Goal: Information Seeking & Learning: Learn about a topic

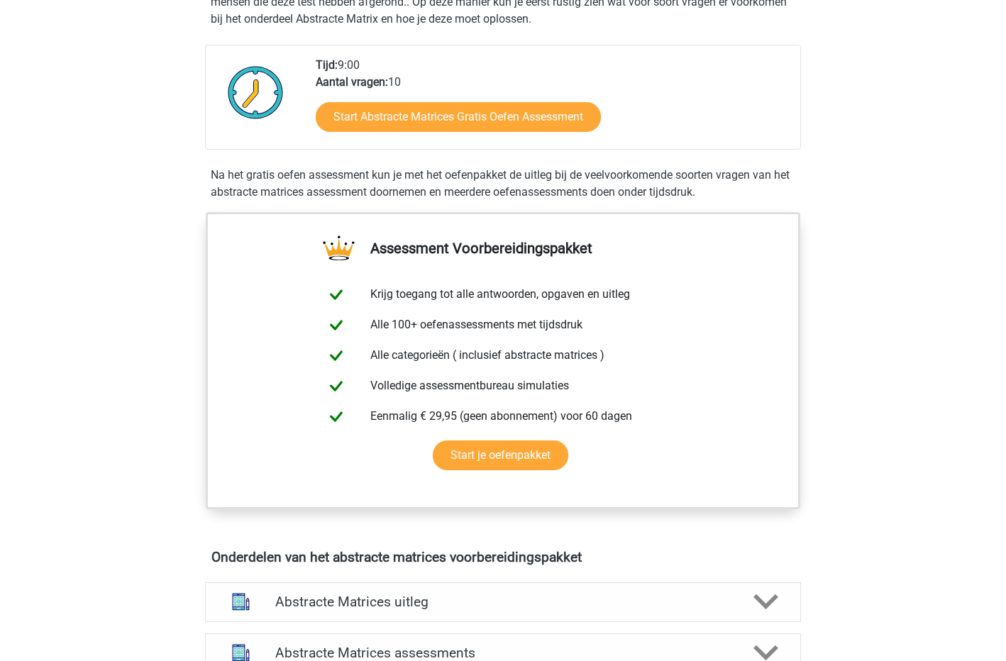
scroll to position [355, 0]
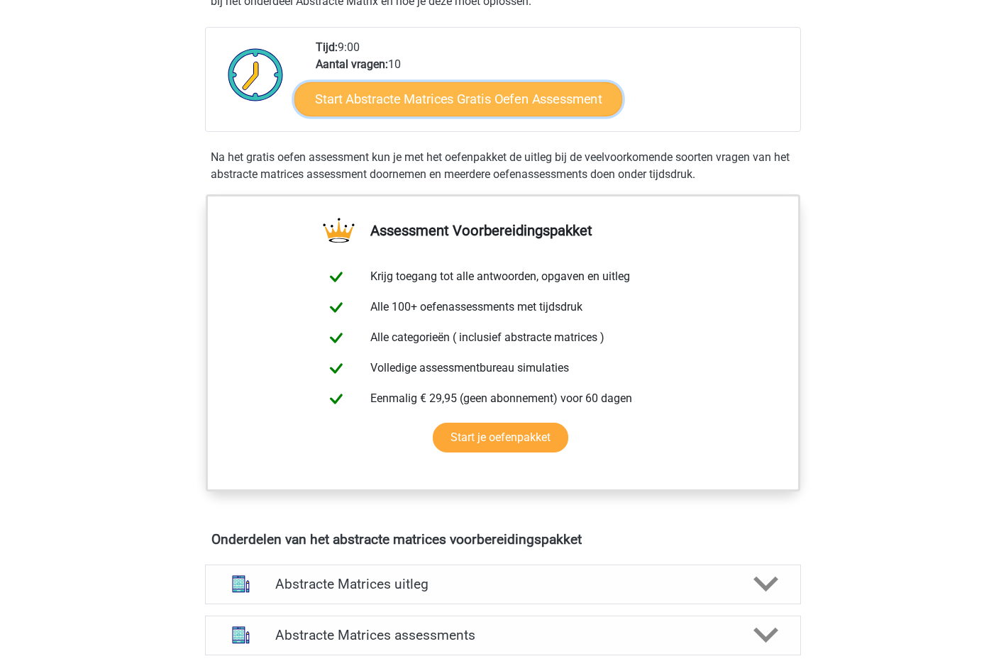
click at [440, 101] on link "Start Abstracte Matrices Gratis Oefen Assessment" at bounding box center [458, 99] width 328 height 34
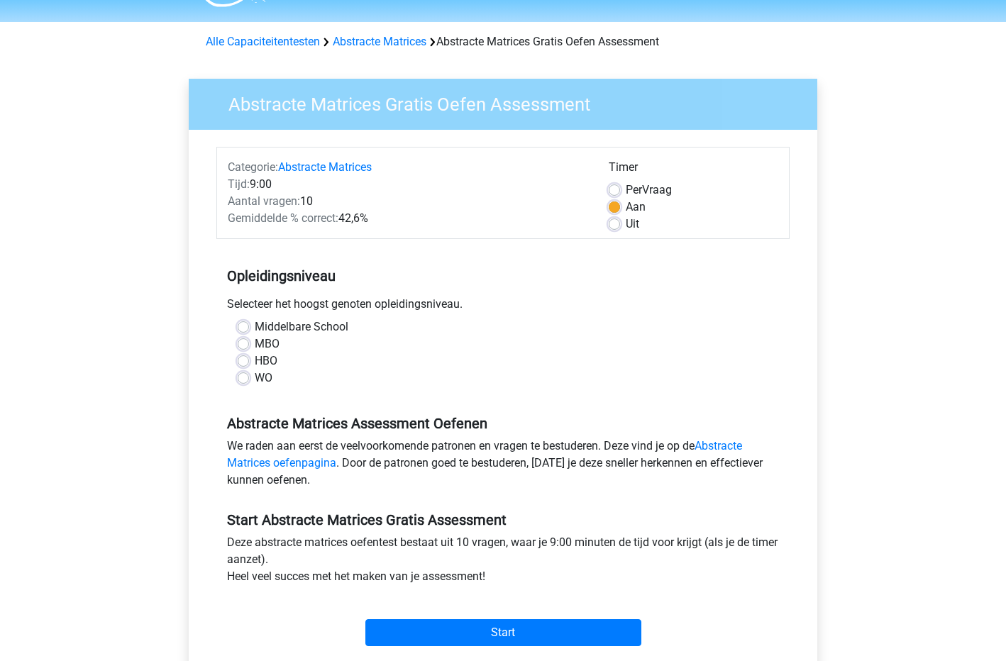
scroll to position [71, 0]
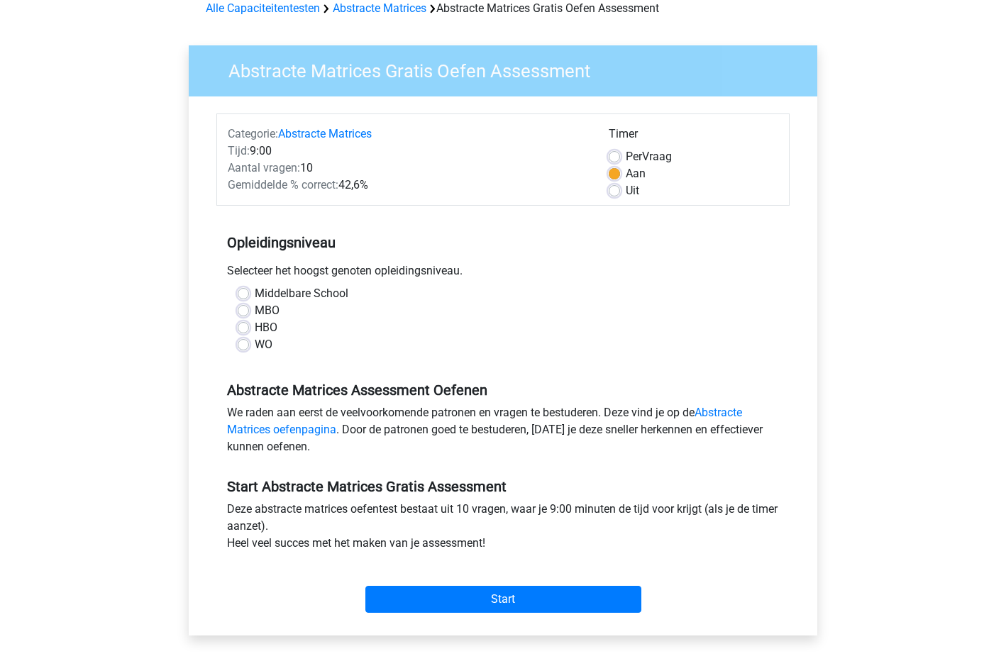
click at [255, 329] on label "HBO" at bounding box center [266, 327] width 23 height 17
click at [246, 329] on input "HBO" at bounding box center [243, 326] width 11 height 14
radio input "true"
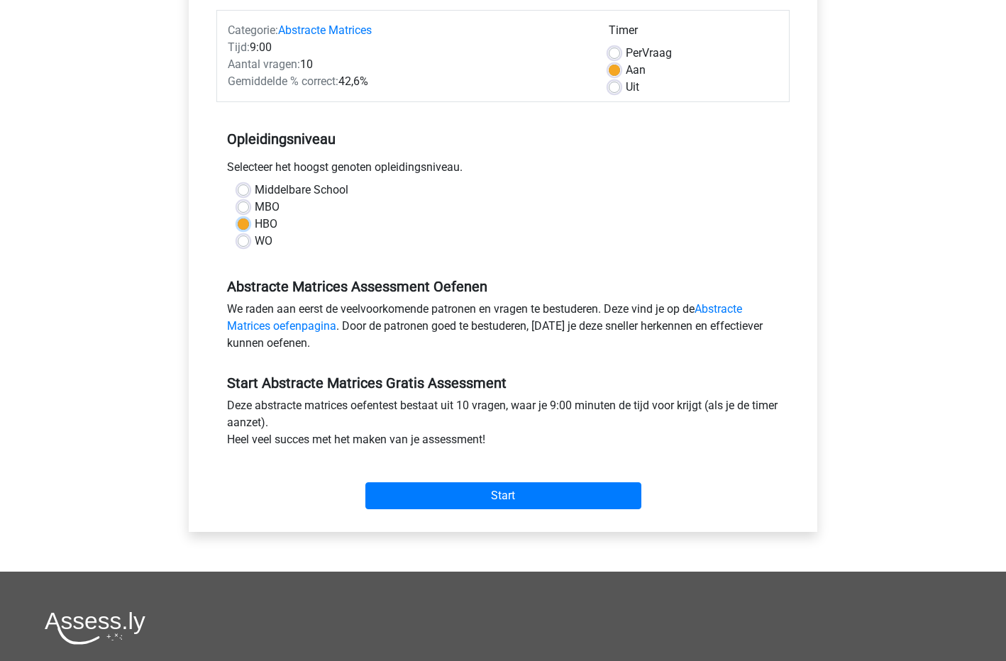
scroll to position [284, 0]
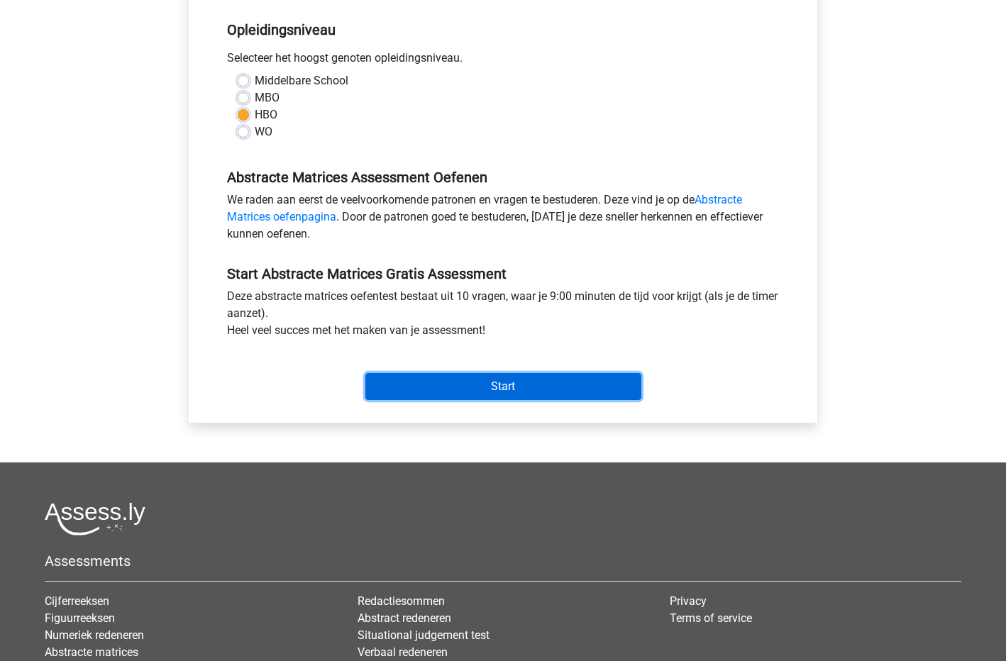
click at [495, 387] on input "Start" at bounding box center [503, 386] width 276 height 27
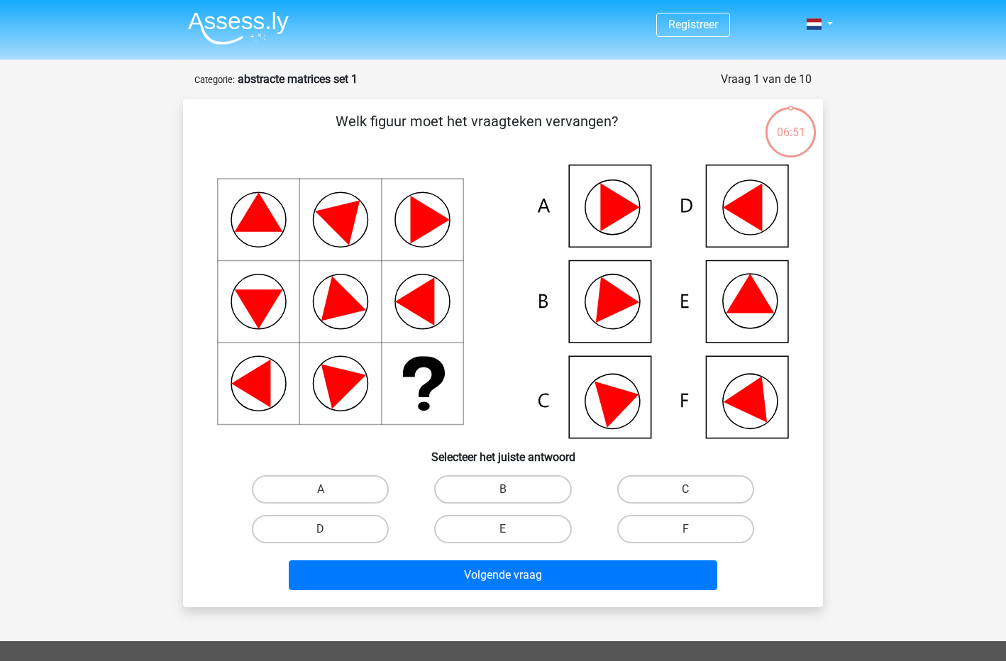
click at [748, 408] on icon at bounding box center [754, 395] width 60 height 56
click at [670, 522] on label "F" at bounding box center [685, 529] width 137 height 28
click at [685, 529] on input "F" at bounding box center [689, 533] width 9 height 9
radio input "true"
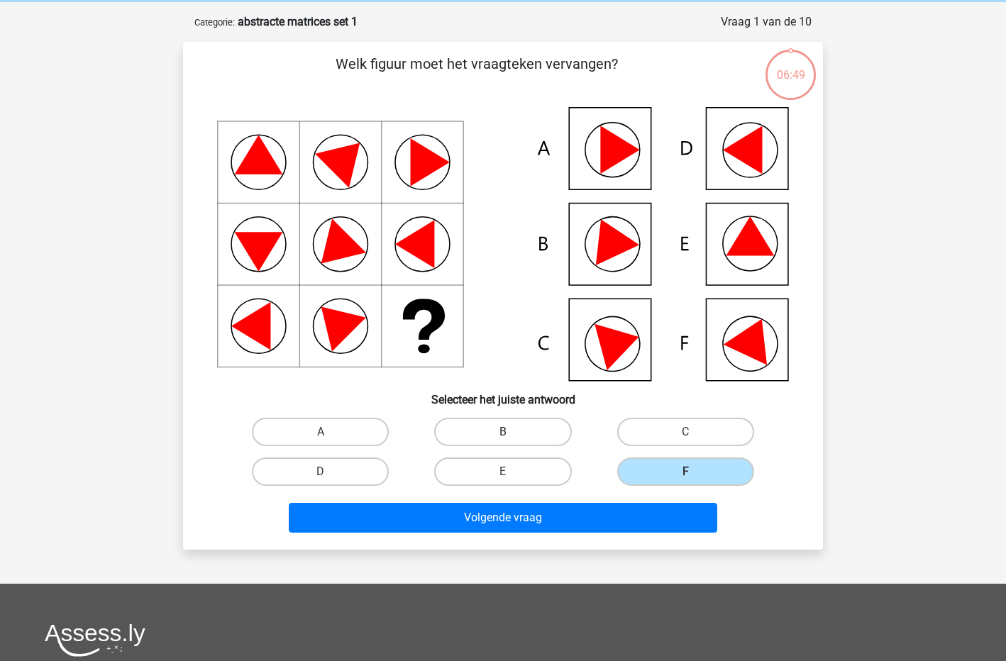
scroll to position [213, 0]
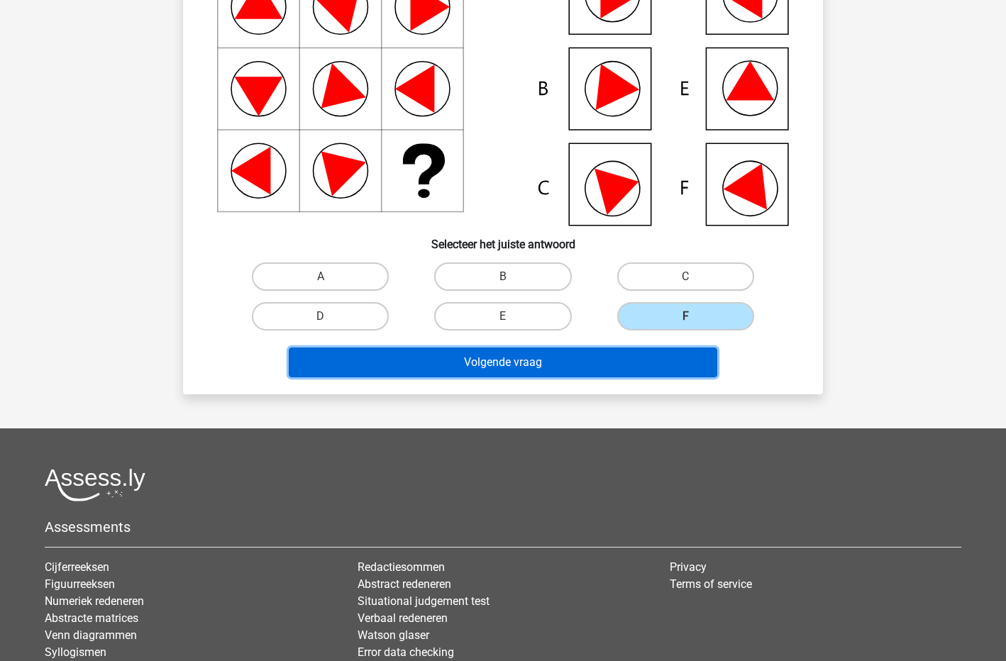
click at [479, 355] on button "Volgende vraag" at bounding box center [503, 363] width 429 height 30
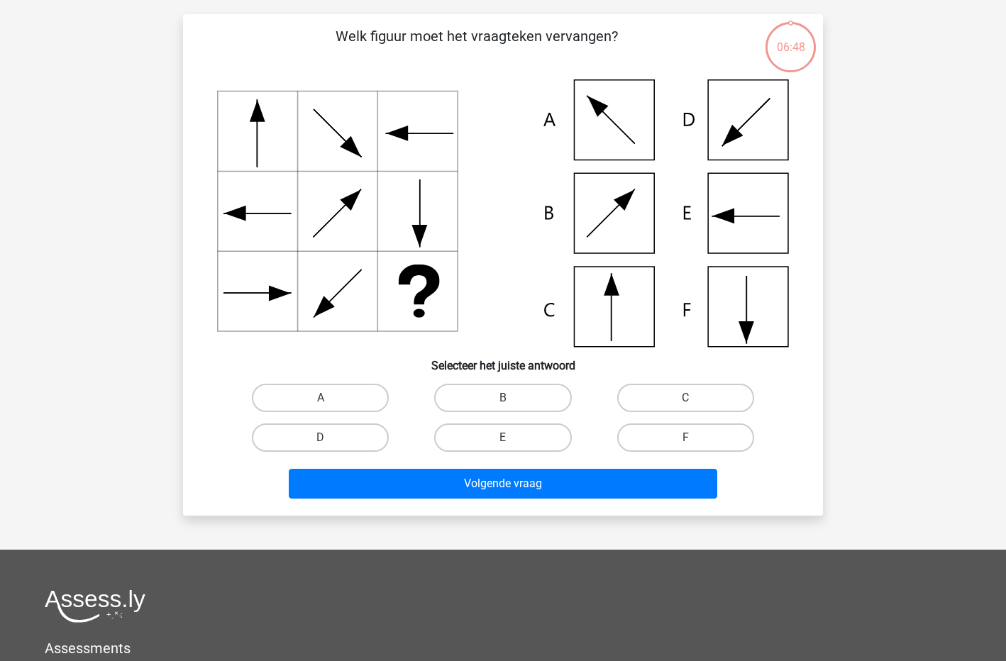
scroll to position [71, 0]
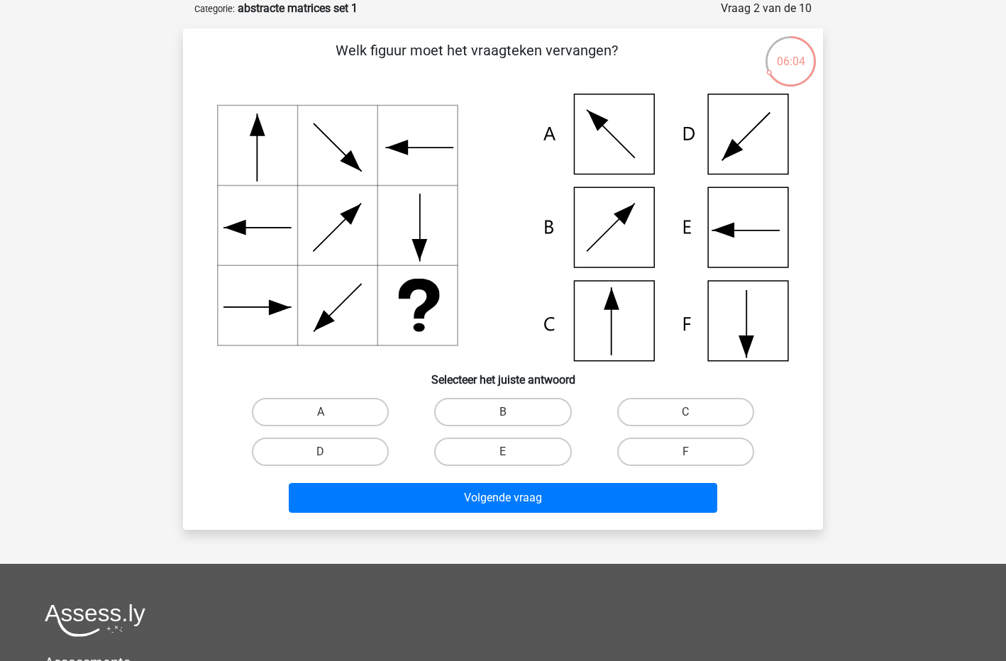
click at [593, 320] on icon at bounding box center [503, 228] width 572 height 268
click at [644, 420] on label "C" at bounding box center [685, 412] width 137 height 28
click at [685, 420] on input "C" at bounding box center [689, 416] width 9 height 9
radio input "true"
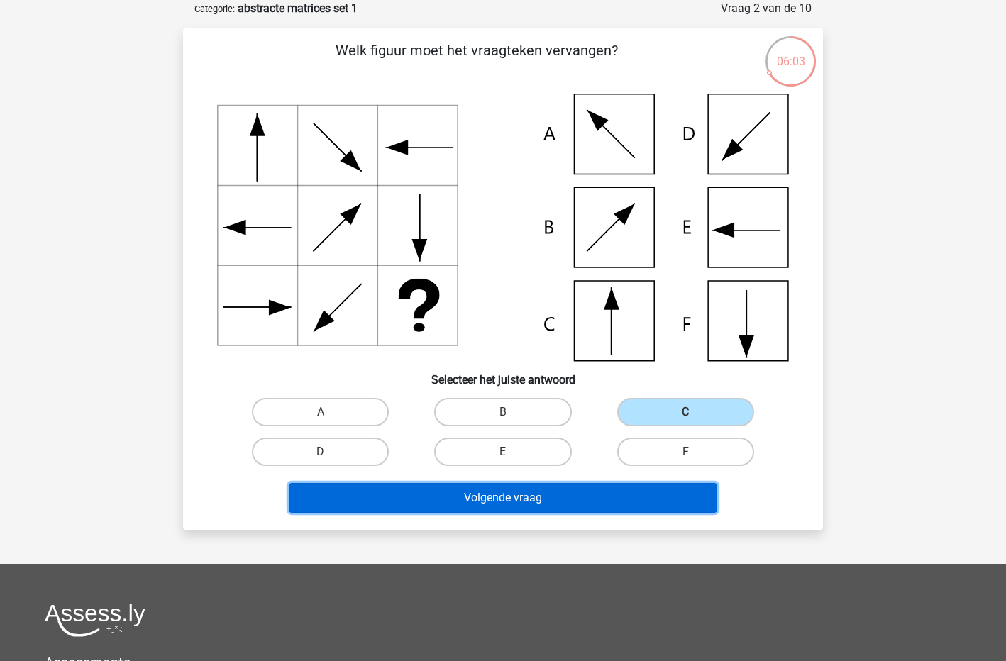
click at [556, 503] on button "Volgende vraag" at bounding box center [503, 498] width 429 height 30
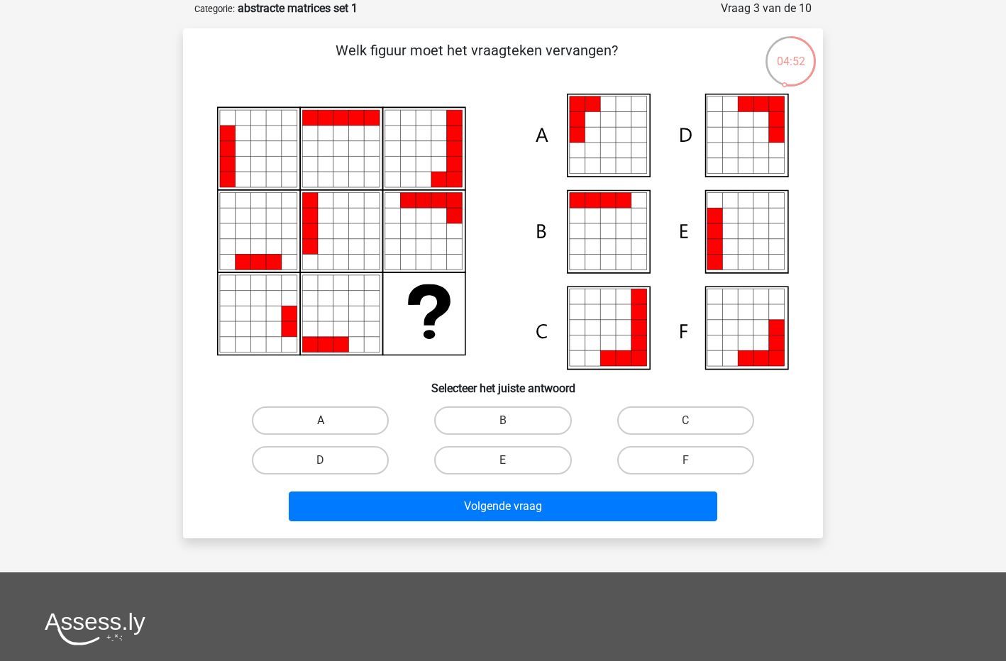
click at [351, 415] on label "A" at bounding box center [320, 421] width 137 height 28
click at [330, 421] on input "A" at bounding box center [325, 425] width 9 height 9
radio input "true"
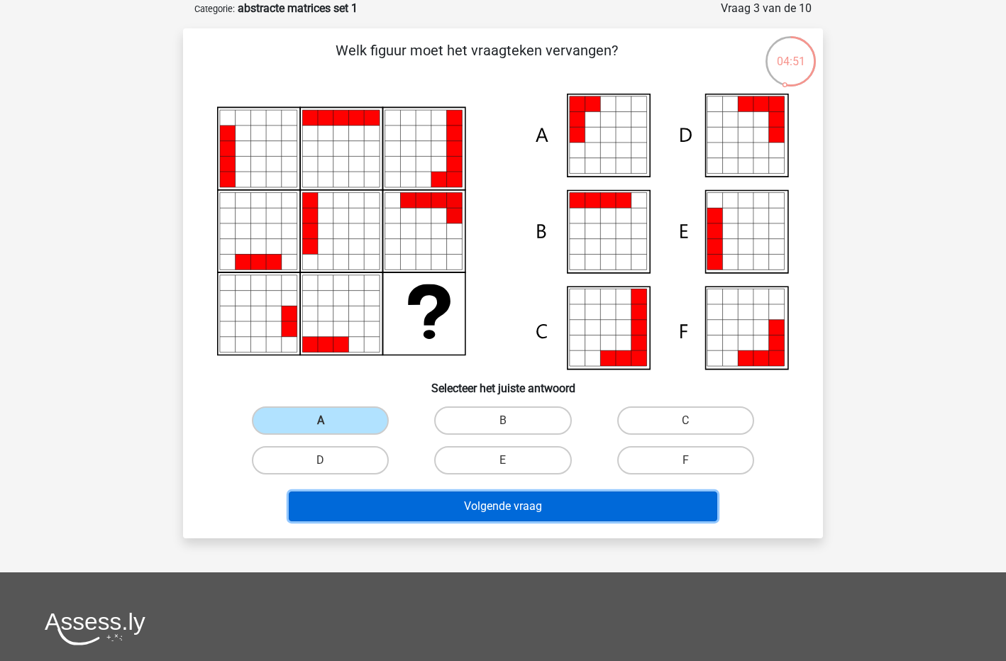
click at [502, 505] on button "Volgende vraag" at bounding box center [503, 507] width 429 height 30
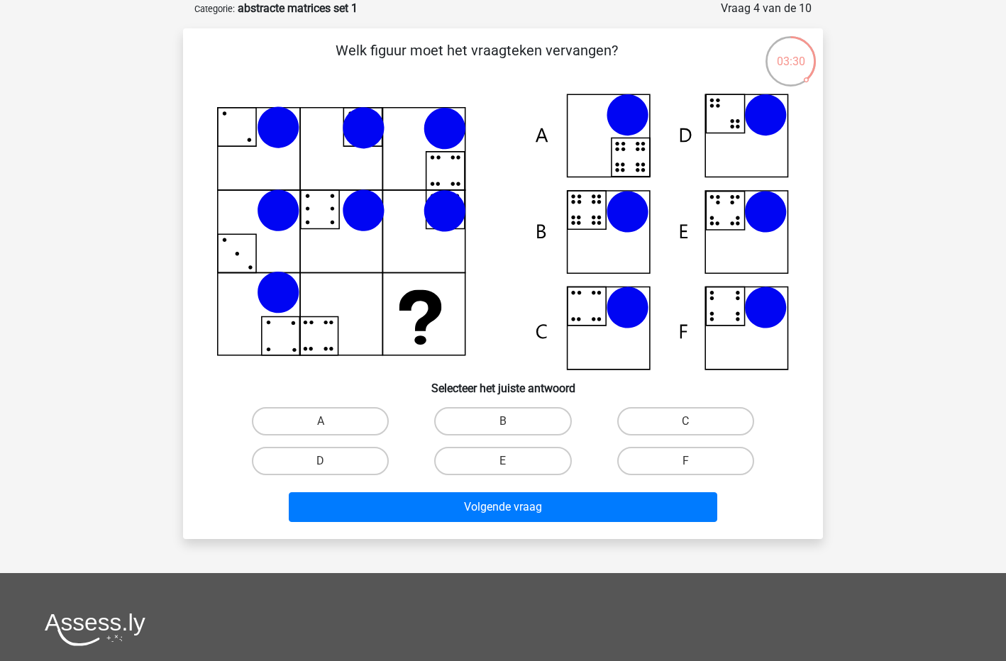
click at [322, 429] on input "A" at bounding box center [325, 426] width 9 height 9
radio input "true"
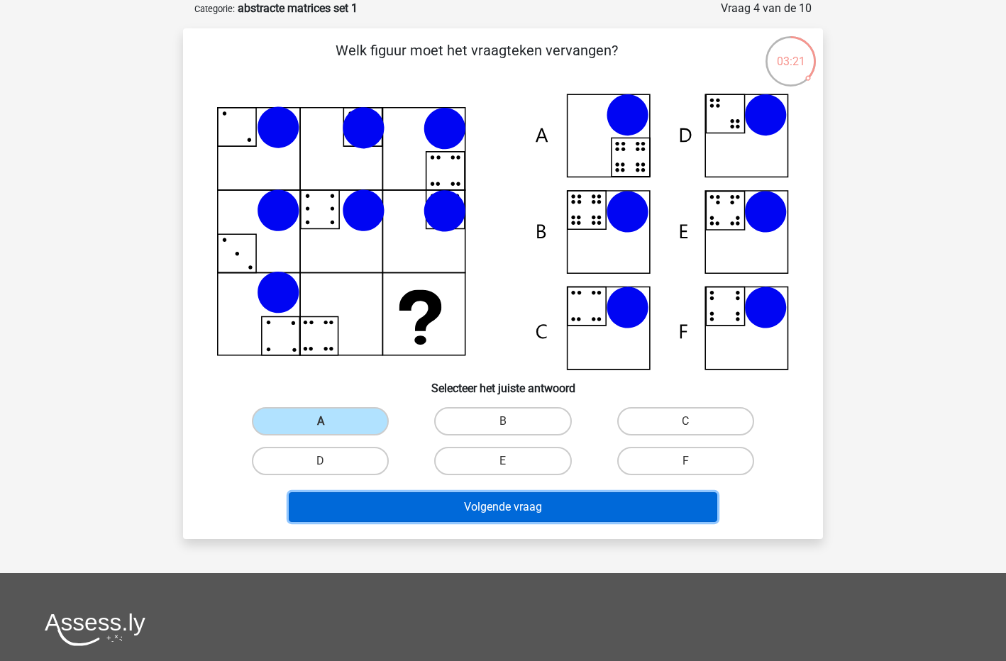
click at [473, 514] on button "Volgende vraag" at bounding box center [503, 507] width 429 height 30
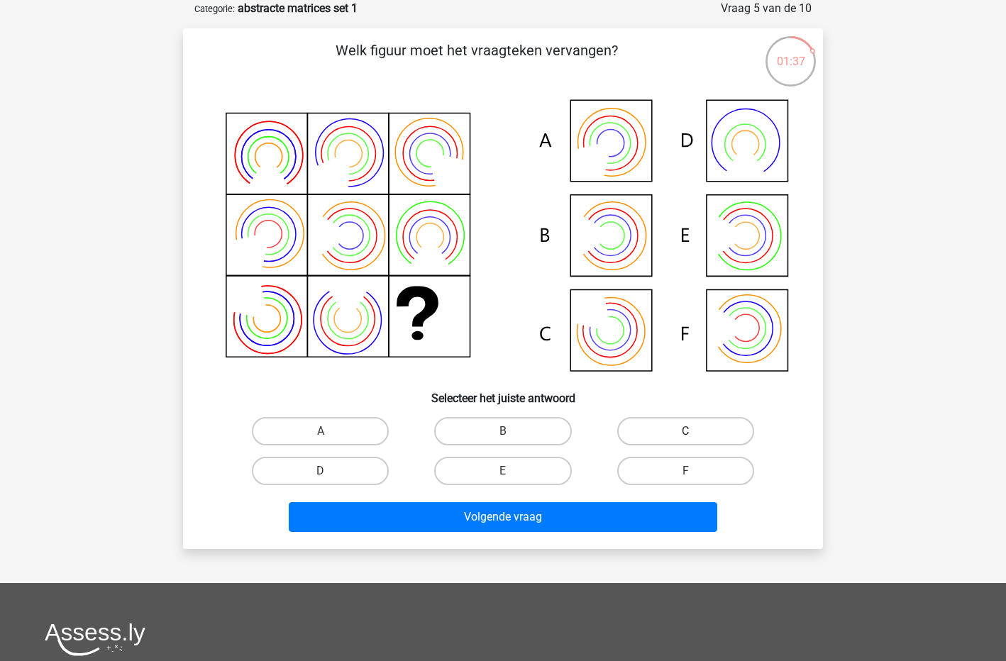
click at [685, 424] on label "C" at bounding box center [685, 431] width 137 height 28
click at [685, 431] on input "C" at bounding box center [689, 435] width 9 height 9
radio input "true"
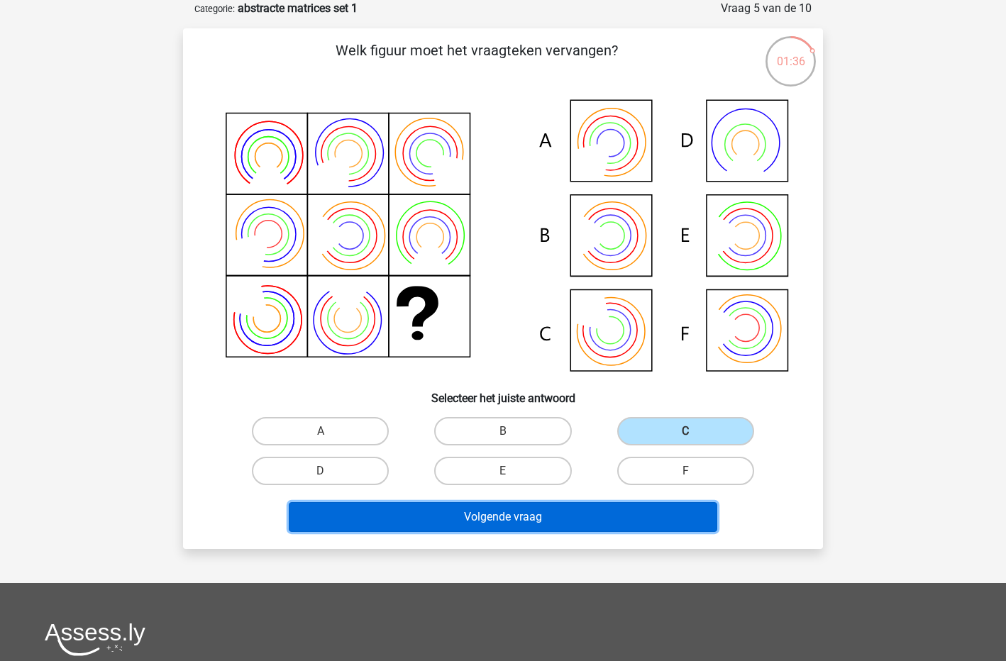
click at [568, 517] on button "Volgende vraag" at bounding box center [503, 517] width 429 height 30
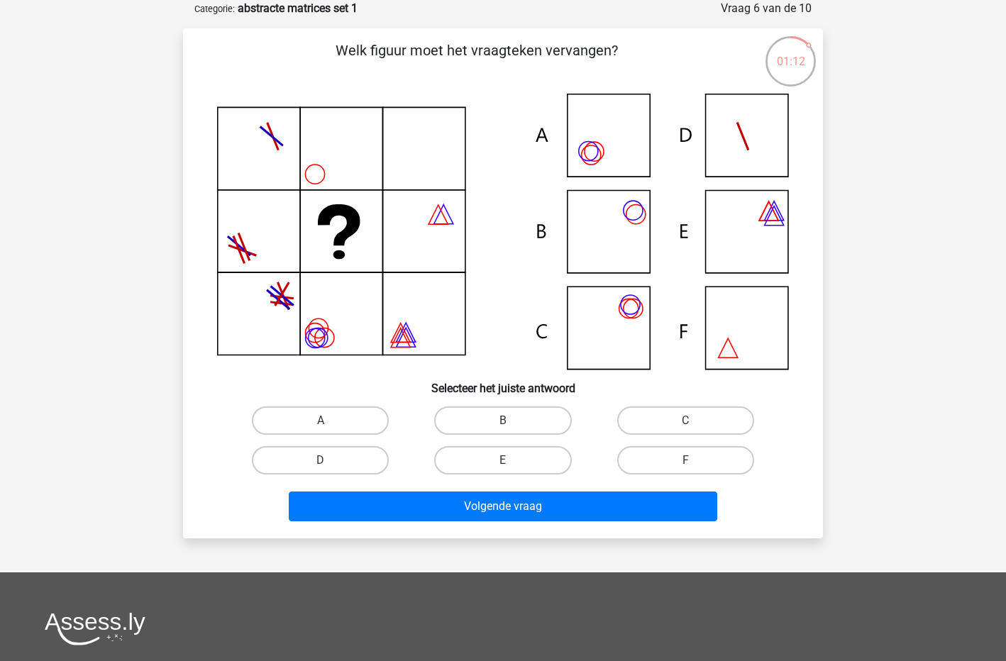
click at [596, 150] on icon at bounding box center [503, 232] width 572 height 276
click at [628, 302] on icon at bounding box center [503, 232] width 572 height 276
click at [509, 409] on label "B" at bounding box center [502, 421] width 137 height 28
click at [509, 421] on input "B" at bounding box center [507, 425] width 9 height 9
radio input "true"
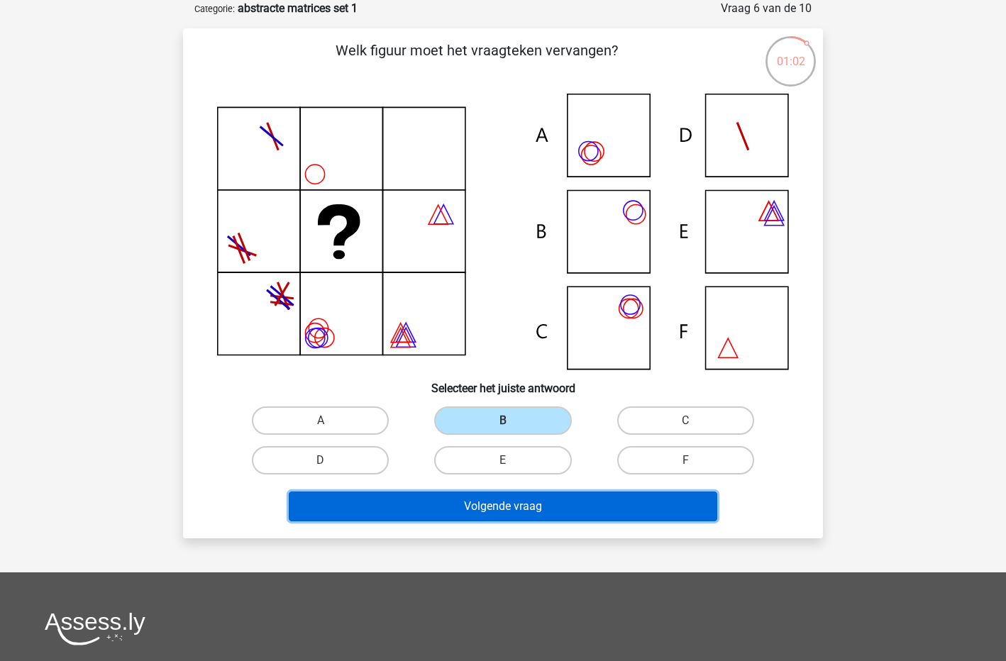
click at [523, 512] on button "Volgende vraag" at bounding box center [503, 507] width 429 height 30
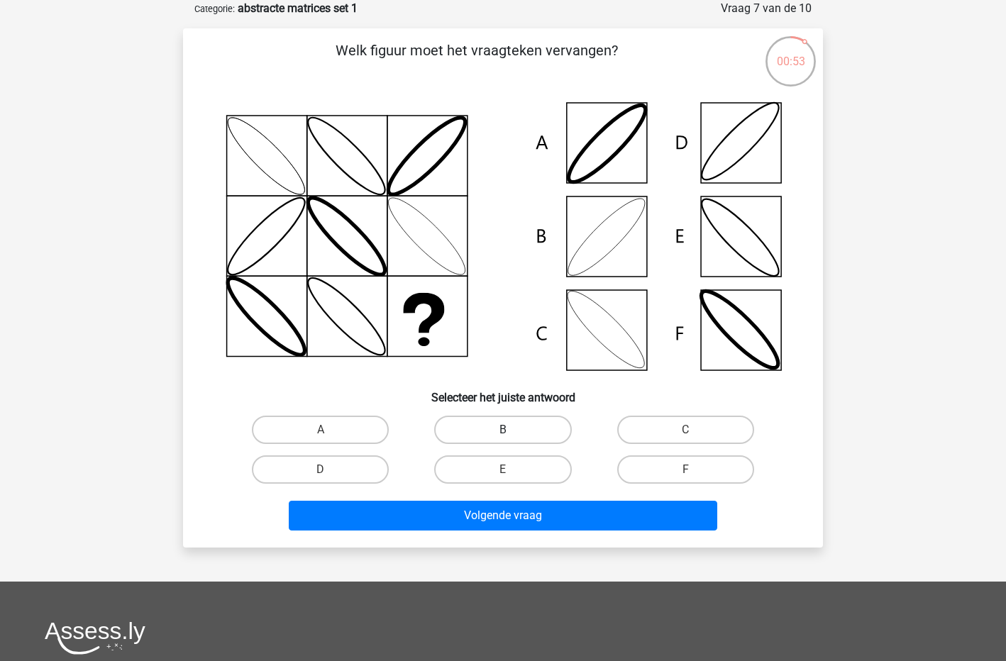
click at [492, 434] on label "B" at bounding box center [502, 430] width 137 height 28
click at [503, 434] on input "B" at bounding box center [507, 434] width 9 height 9
radio input "true"
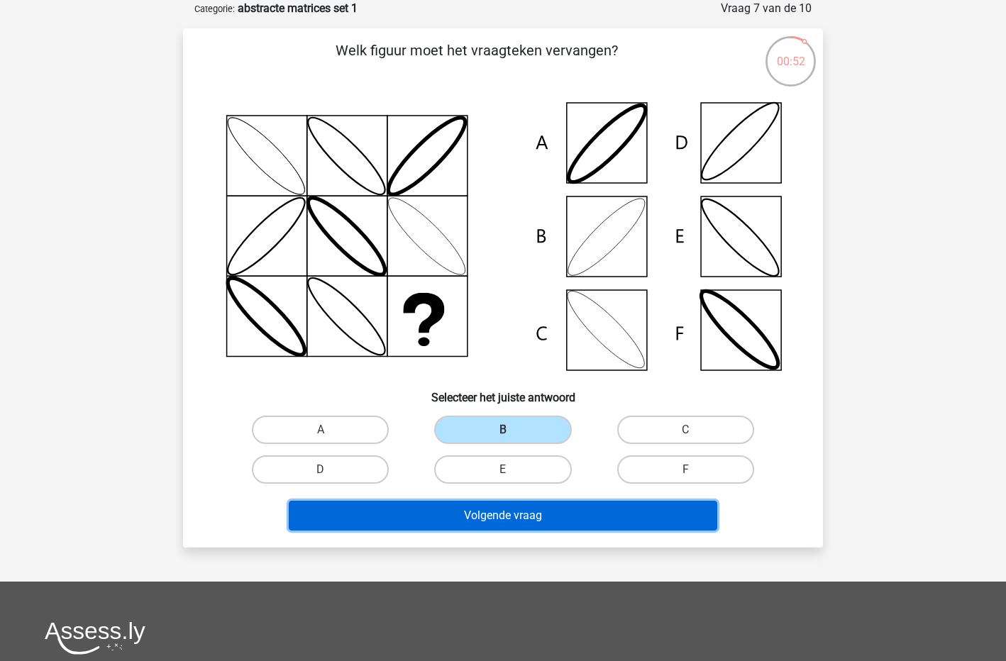
click at [500, 526] on button "Volgende vraag" at bounding box center [503, 516] width 429 height 30
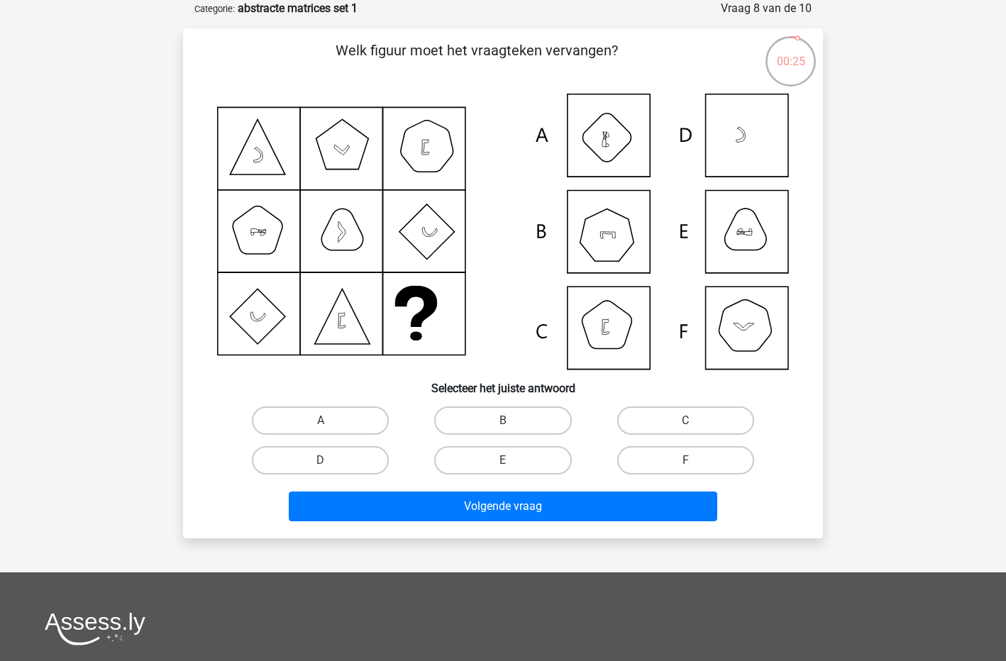
click at [492, 404] on div "B" at bounding box center [503, 421] width 182 height 40
click at [490, 417] on label "B" at bounding box center [502, 421] width 137 height 28
click at [503, 421] on input "B" at bounding box center [507, 425] width 9 height 9
radio input "true"
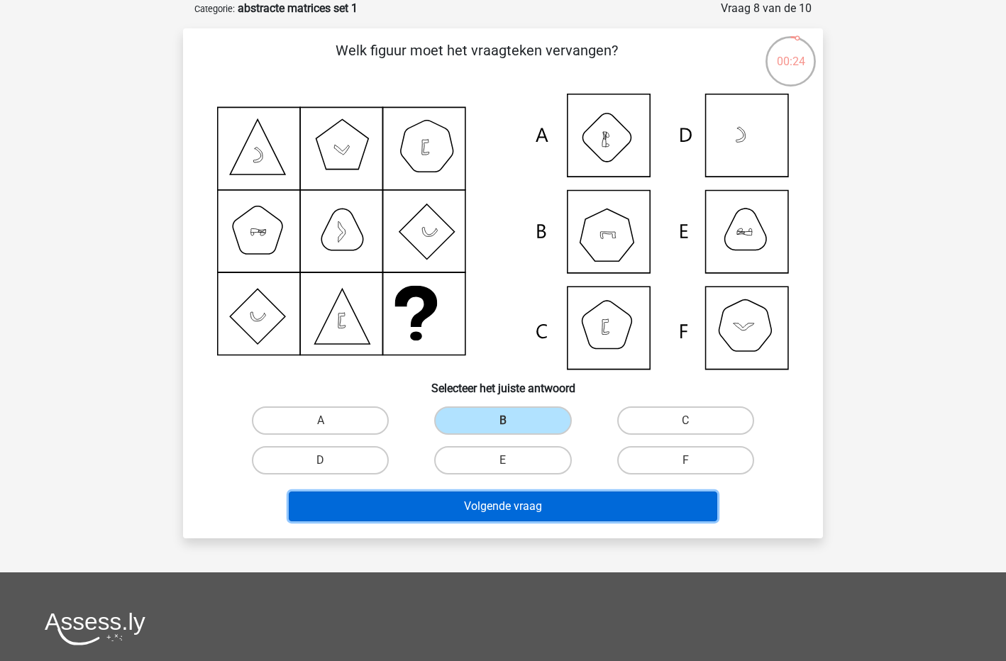
click at [507, 506] on button "Volgende vraag" at bounding box center [503, 507] width 429 height 30
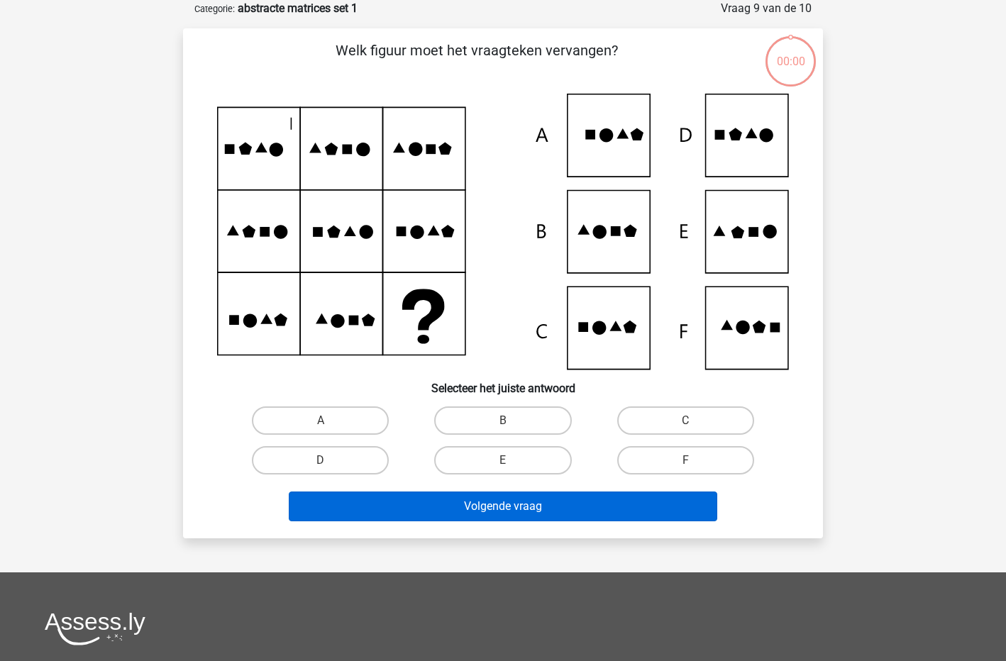
scroll to position [71, 0]
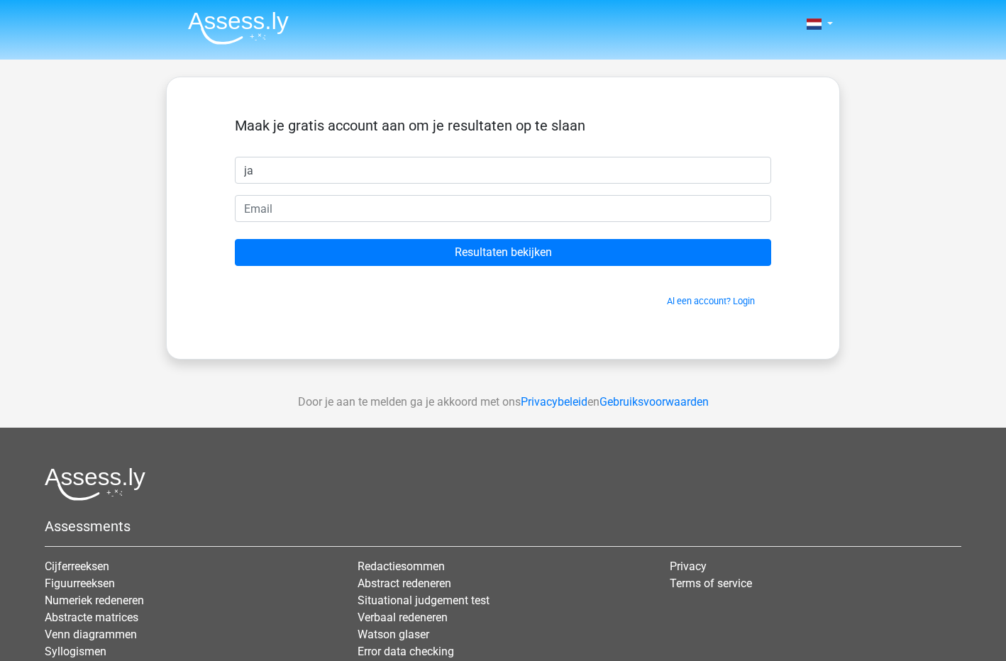
type input "j"
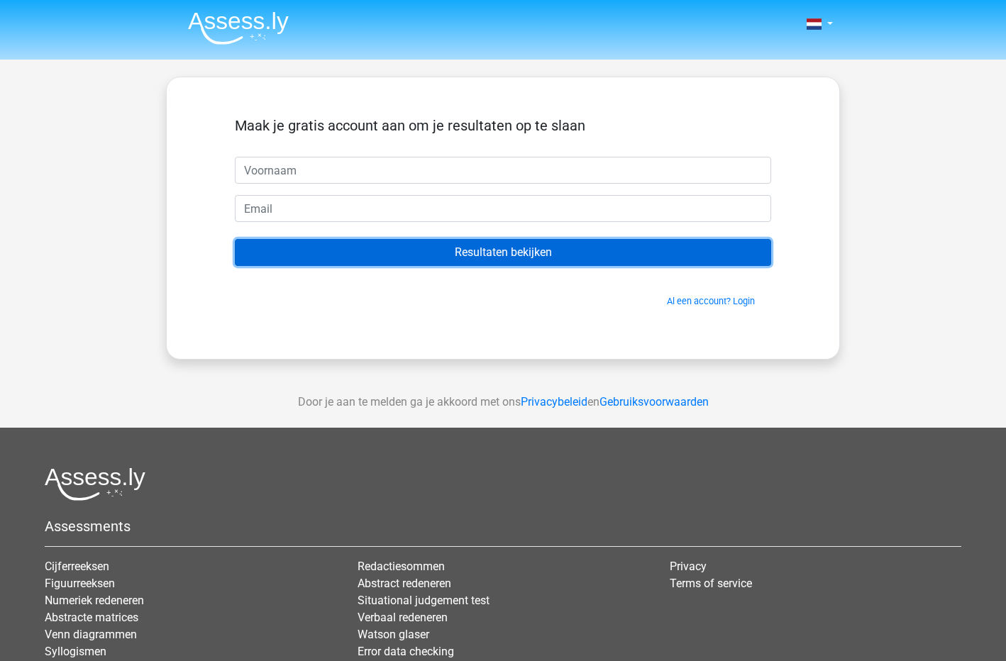
click at [437, 246] on input "Resultaten bekijken" at bounding box center [503, 252] width 536 height 27
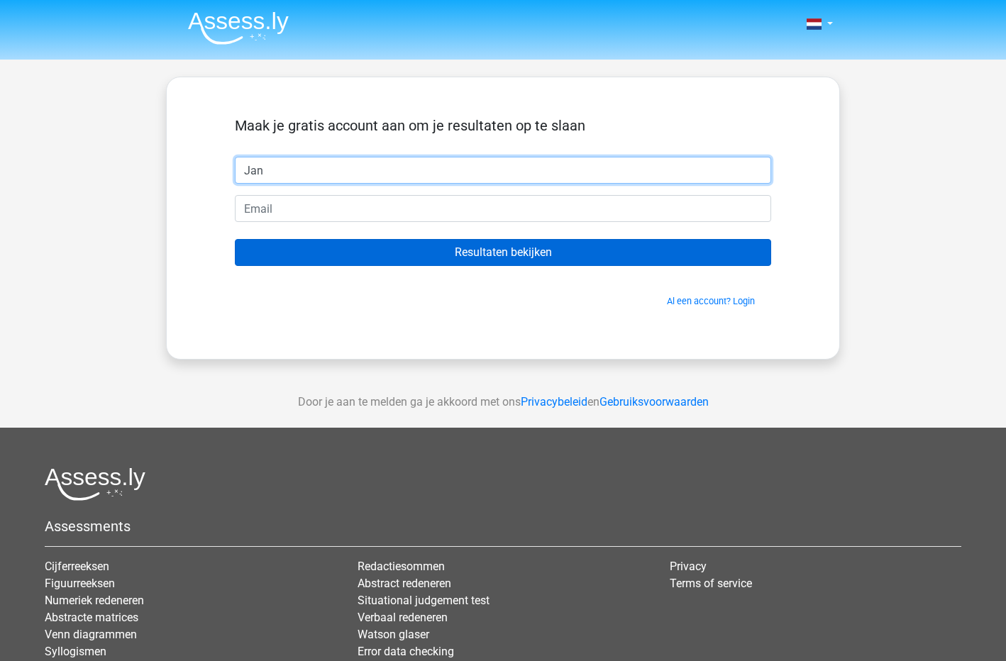
type input "Jan"
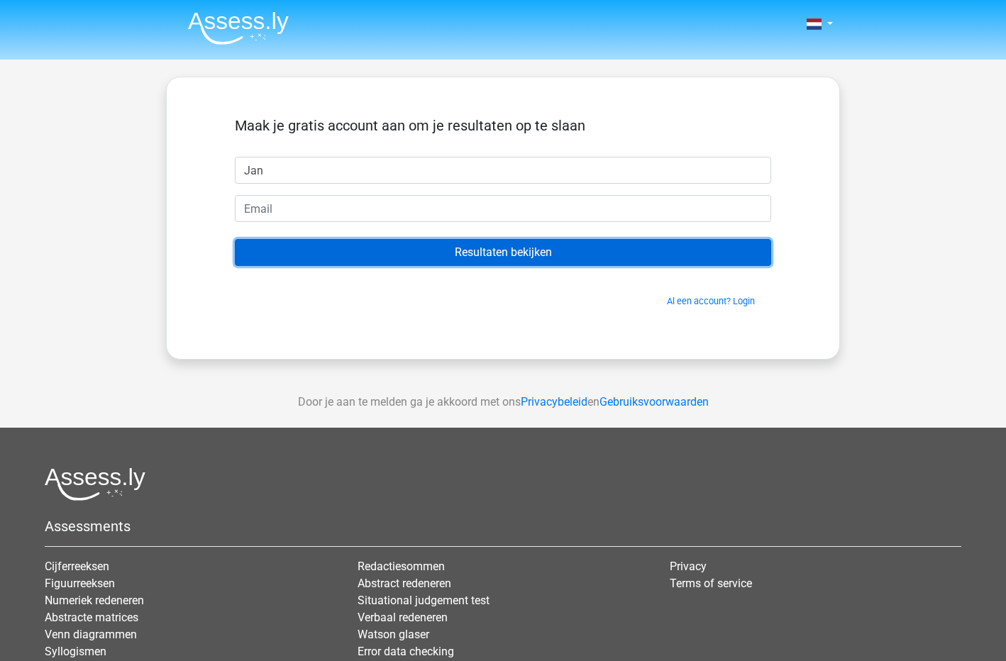
click at [503, 263] on input "Resultaten bekijken" at bounding box center [503, 252] width 536 height 27
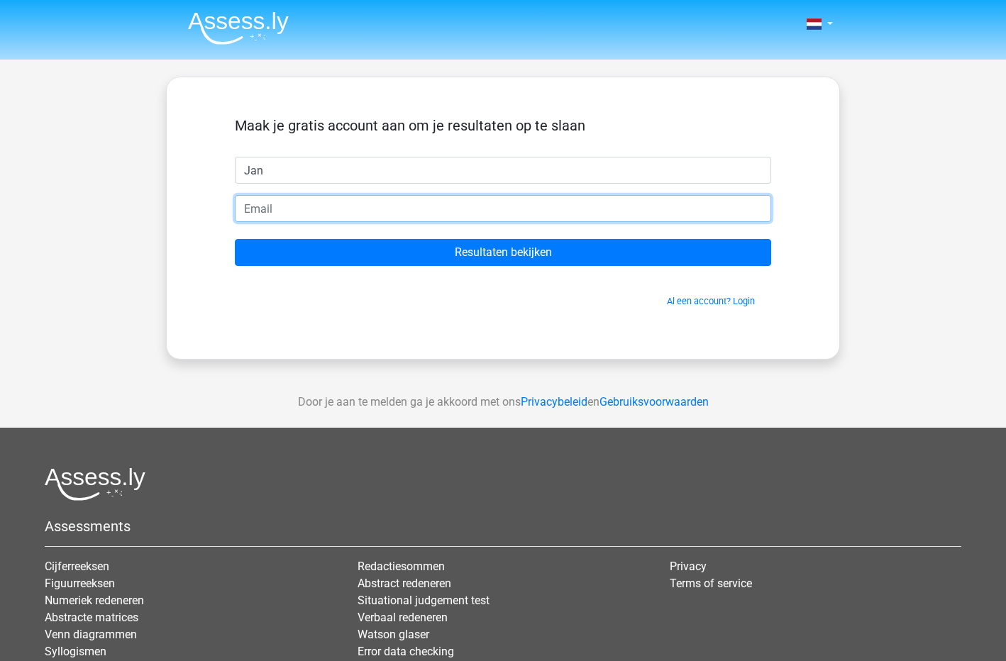
click at [368, 209] on input "email" at bounding box center [503, 208] width 536 height 27
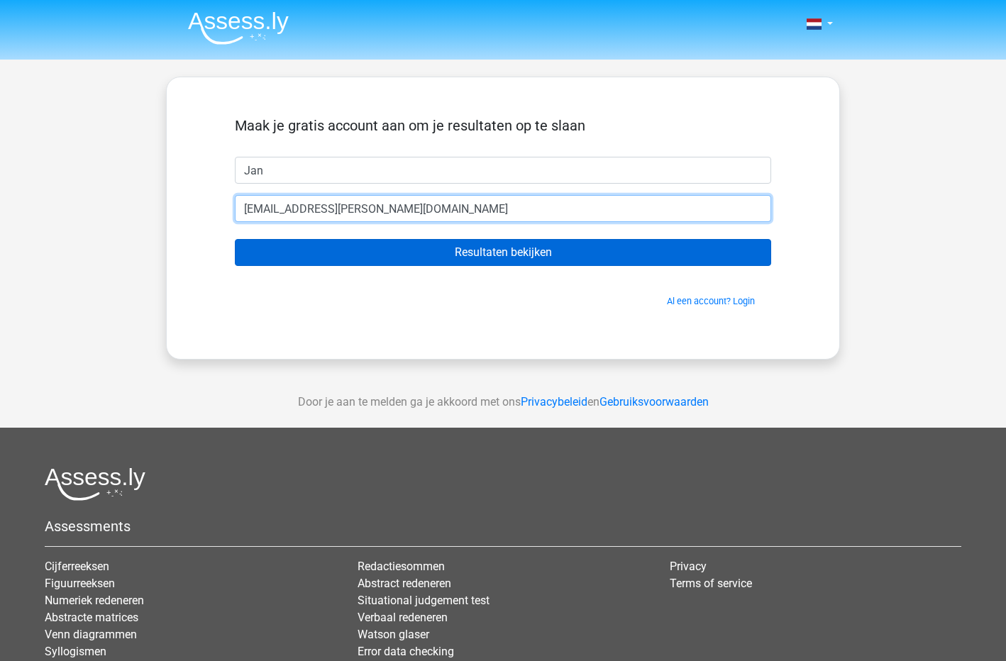
type input "[EMAIL_ADDRESS][PERSON_NAME][DOMAIN_NAME]"
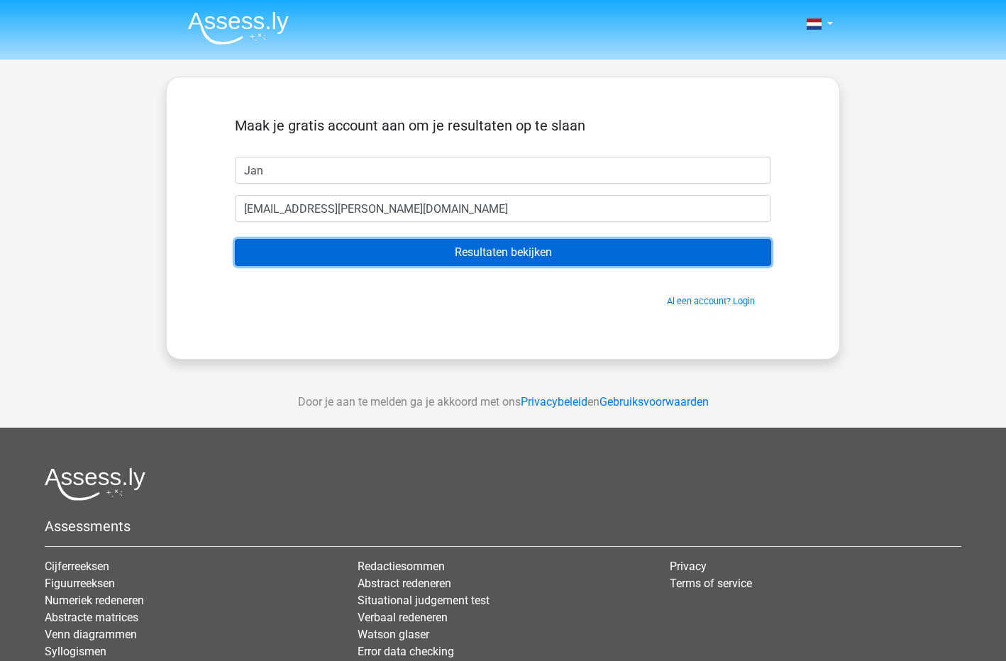
click at [479, 248] on input "Resultaten bekijken" at bounding box center [503, 252] width 536 height 27
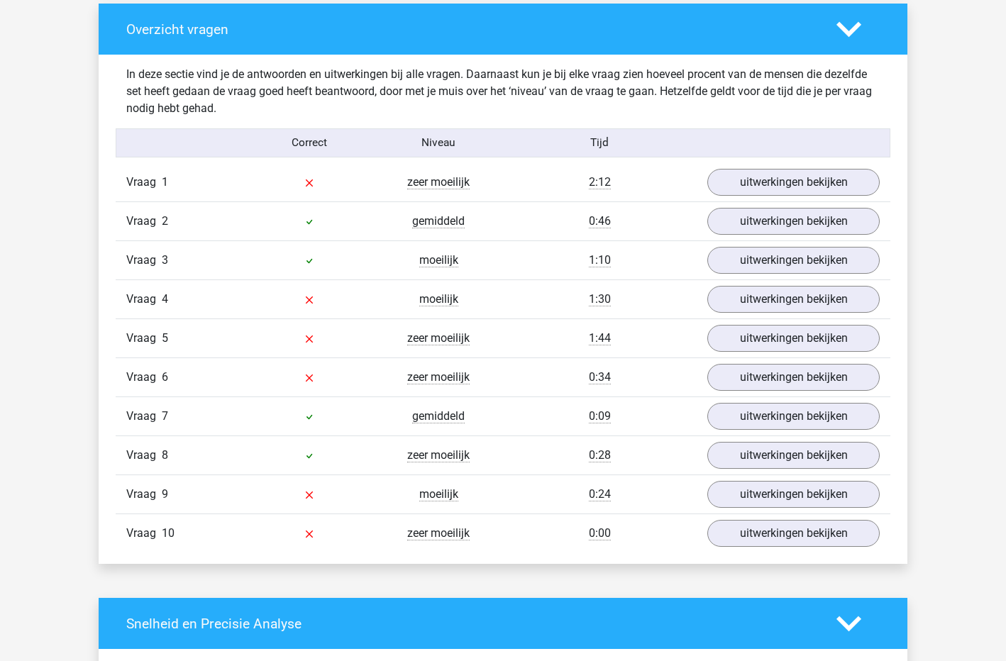
scroll to position [1064, 0]
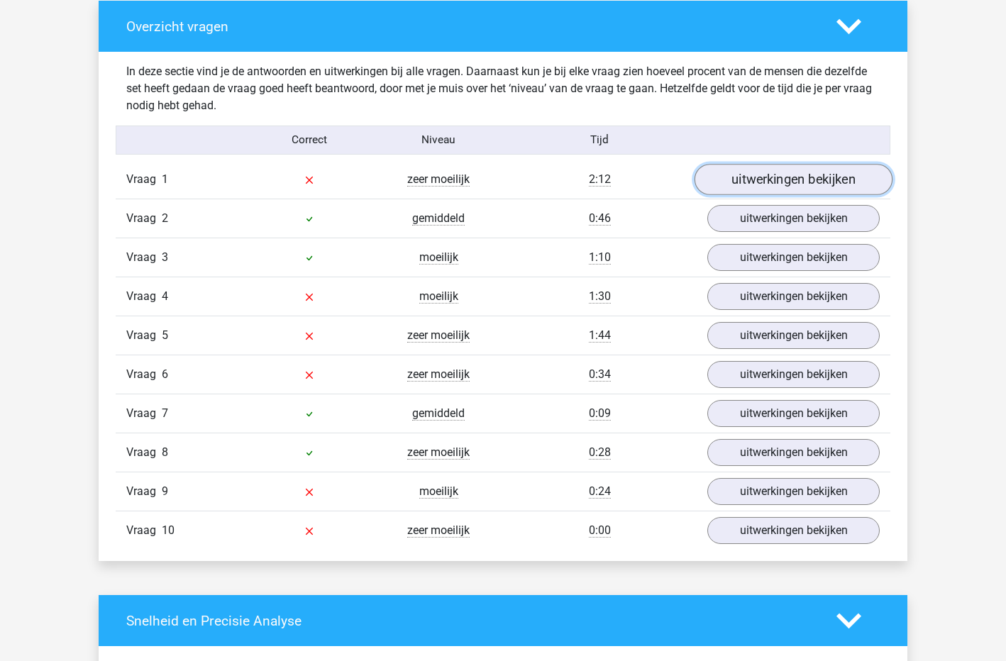
click at [781, 178] on link "uitwerkingen bekijken" at bounding box center [794, 179] width 198 height 31
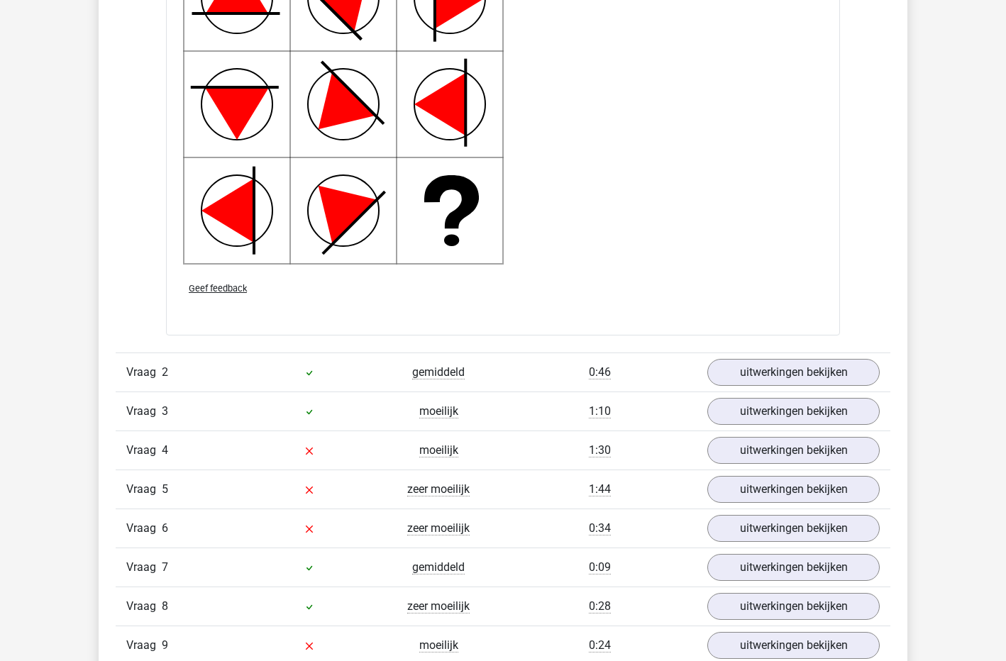
scroll to position [1987, 0]
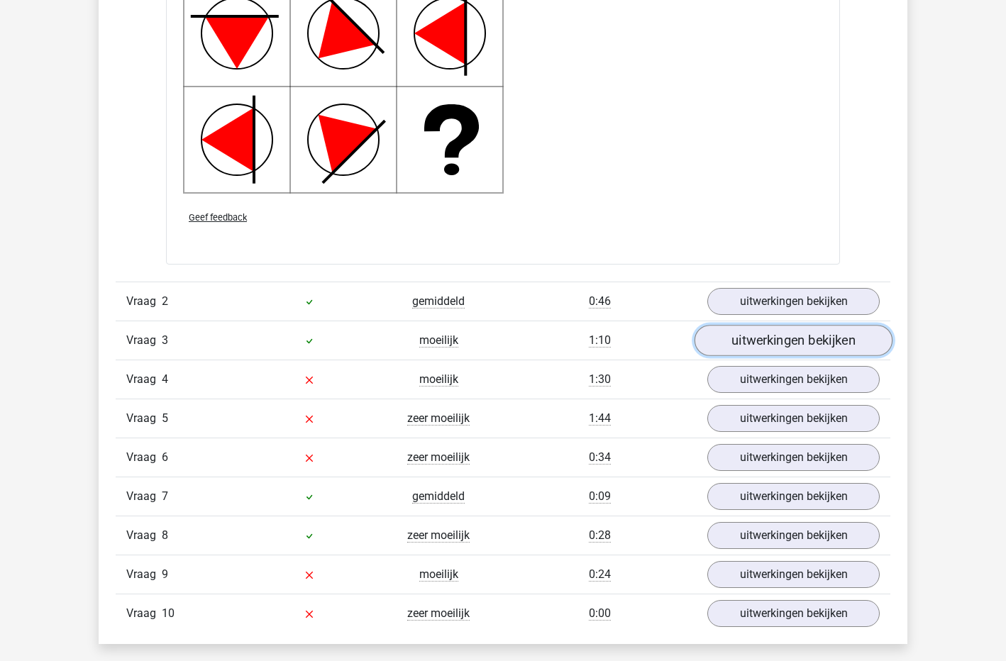
click at [784, 344] on link "uitwerkingen bekijken" at bounding box center [794, 340] width 198 height 31
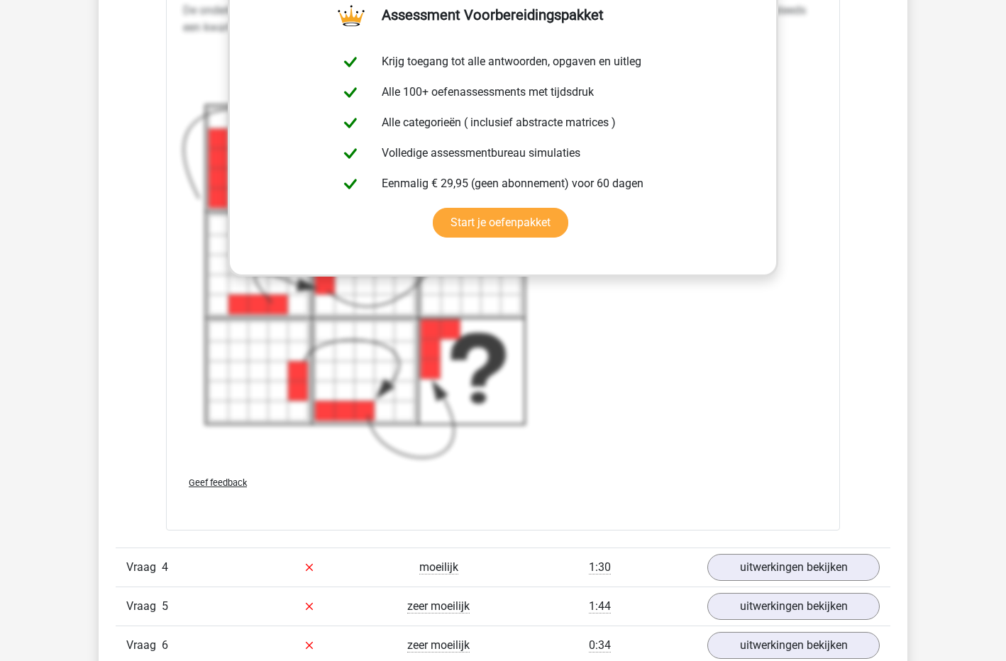
scroll to position [3051, 0]
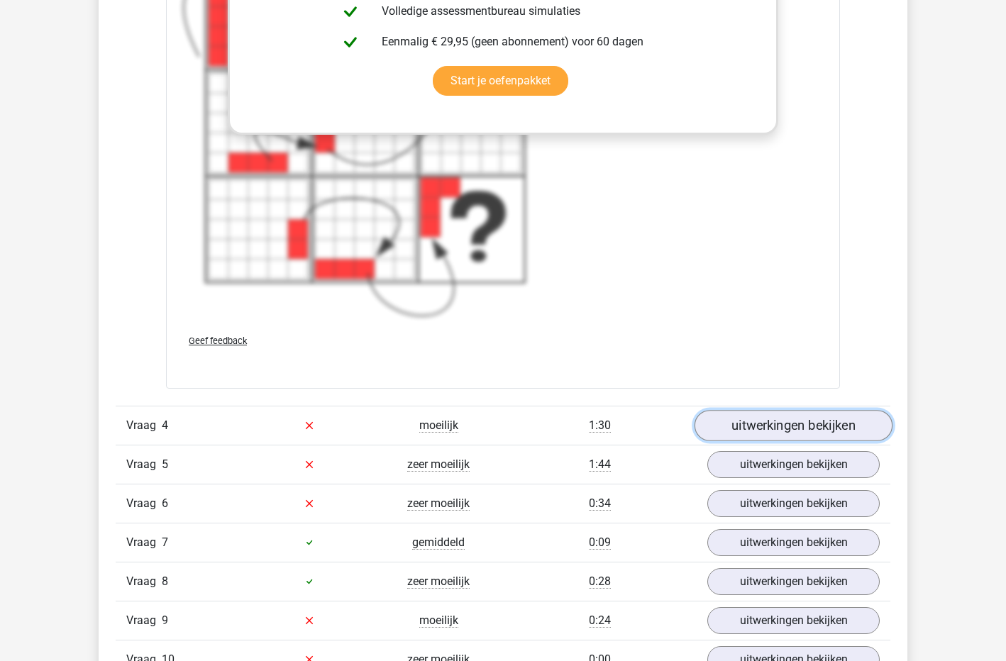
click at [801, 427] on link "uitwerkingen bekijken" at bounding box center [794, 425] width 198 height 31
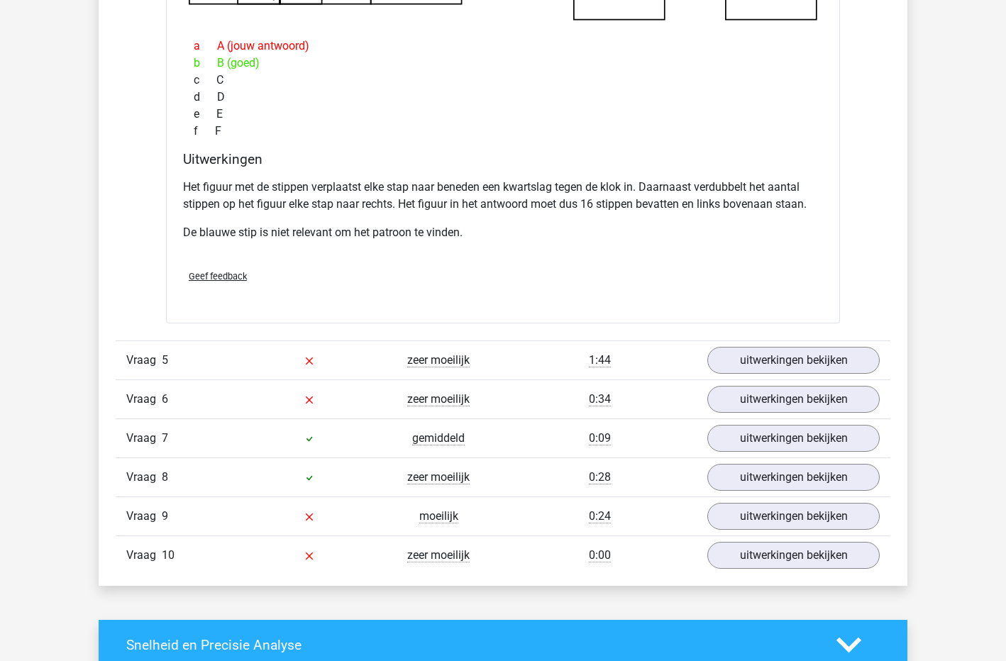
scroll to position [3832, 0]
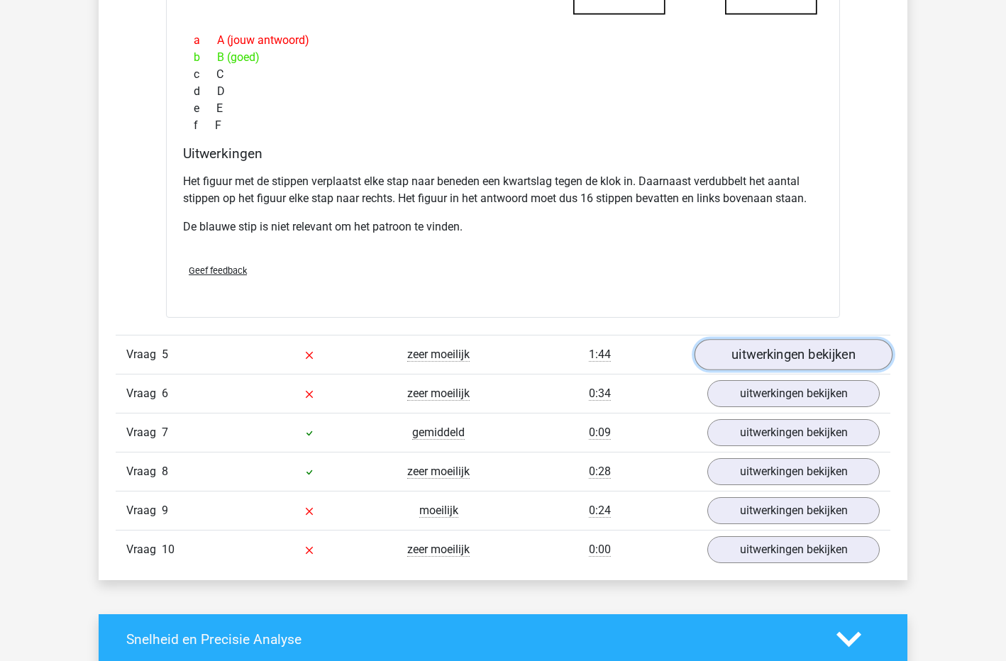
click at [790, 358] on link "uitwerkingen bekijken" at bounding box center [794, 354] width 198 height 31
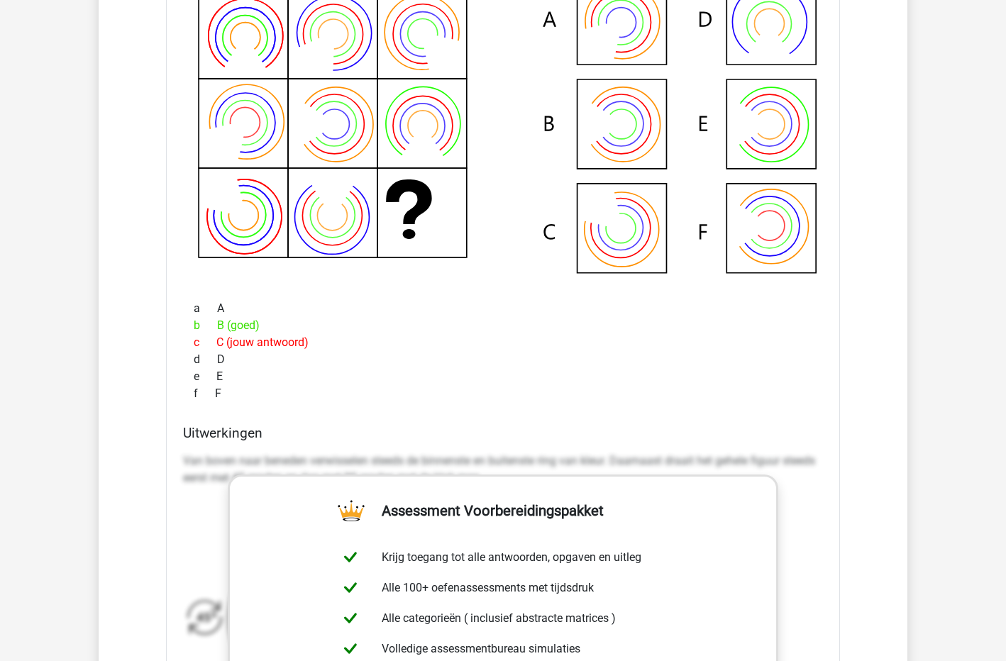
scroll to position [4258, 0]
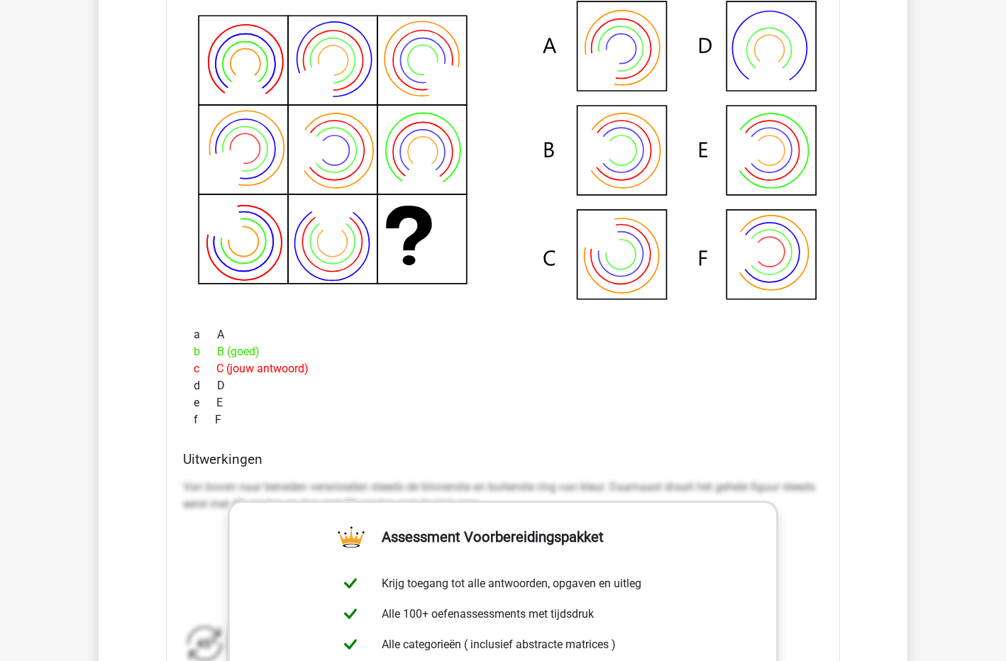
click at [517, 389] on div "d D" at bounding box center [503, 386] width 640 height 17
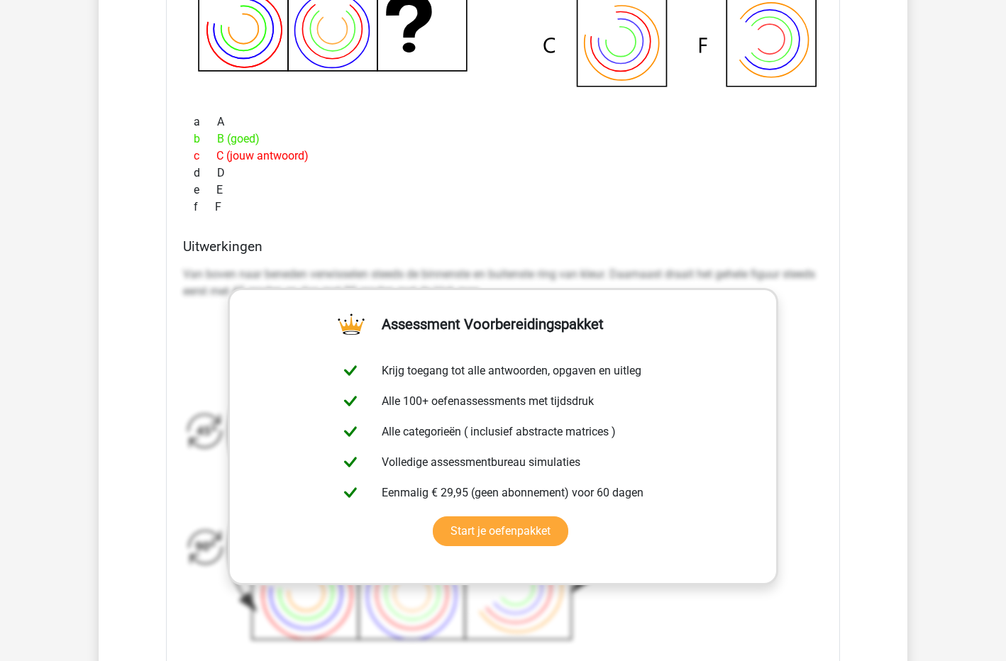
scroll to position [4542, 0]
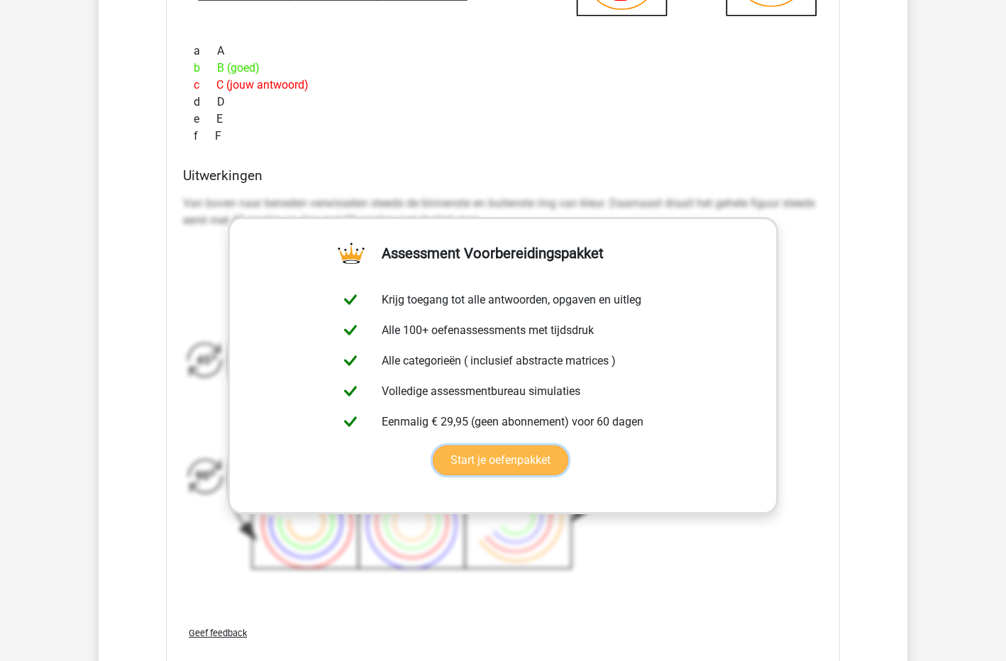
click at [568, 446] on link "Start je oefenpakket" at bounding box center [501, 461] width 136 height 30
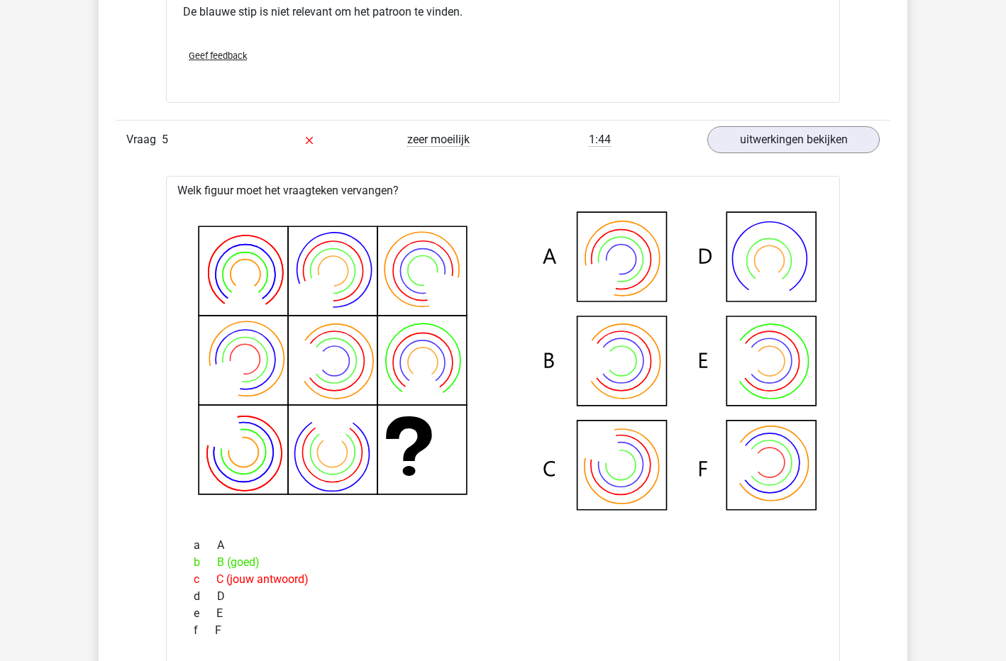
scroll to position [4045, 0]
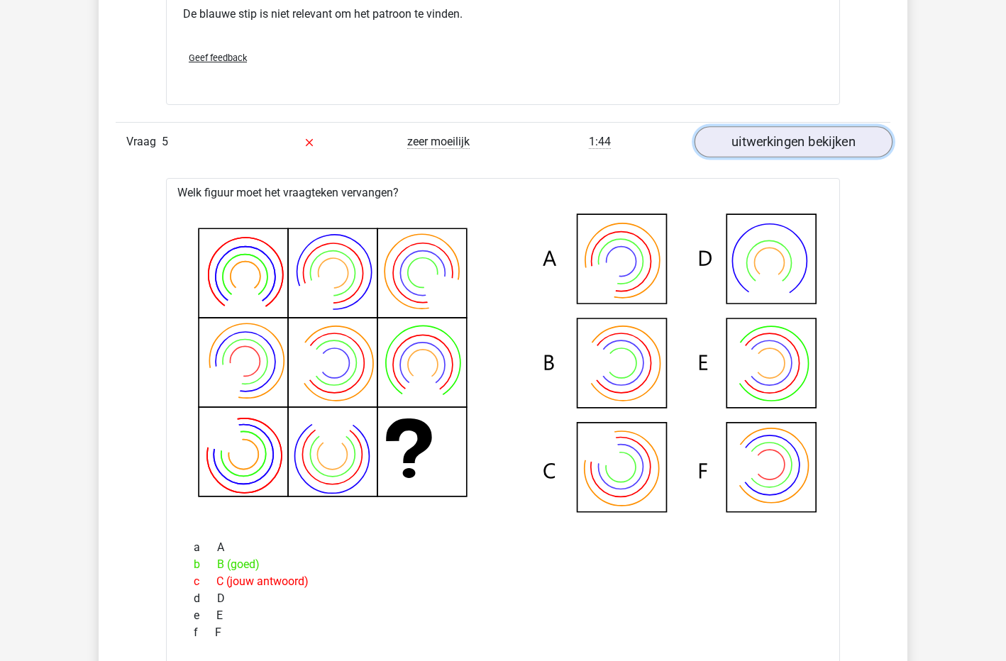
click at [756, 143] on link "uitwerkingen bekijken" at bounding box center [794, 141] width 198 height 31
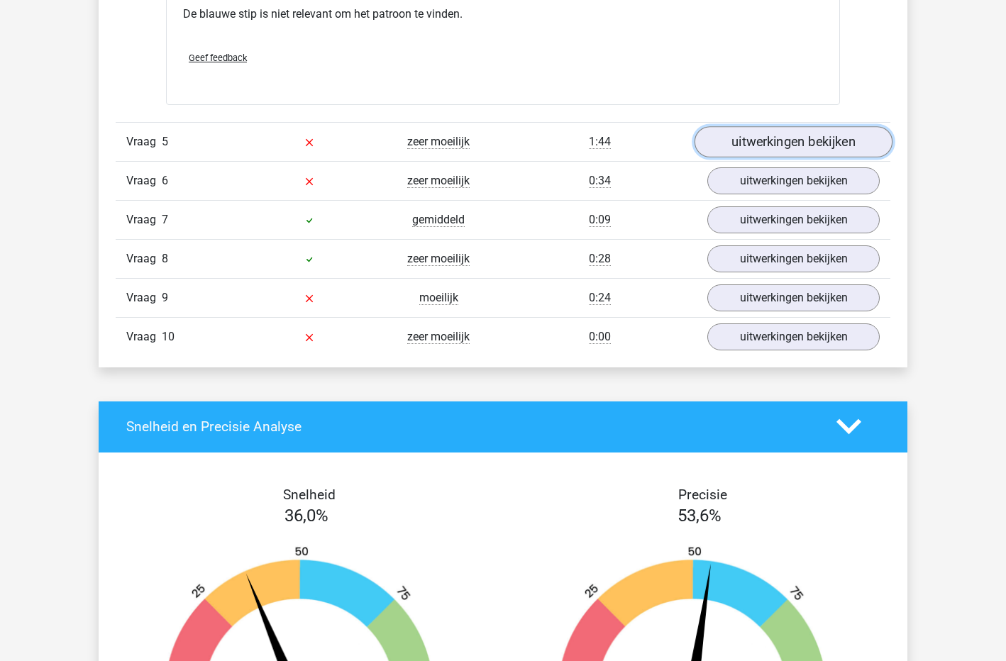
click at [756, 143] on link "uitwerkingen bekijken" at bounding box center [794, 141] width 198 height 31
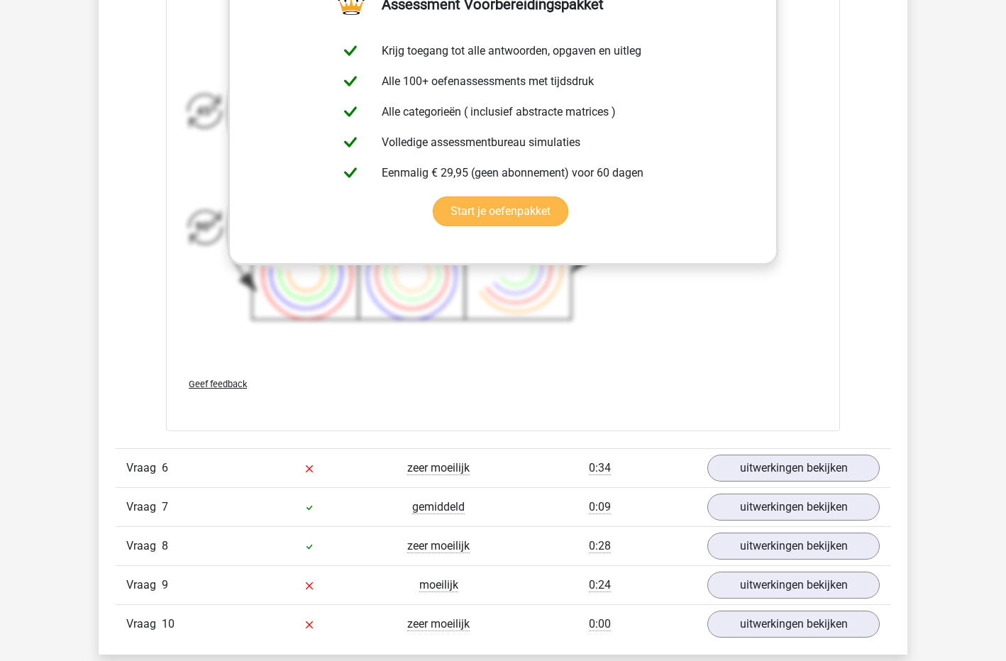
scroll to position [4825, 0]
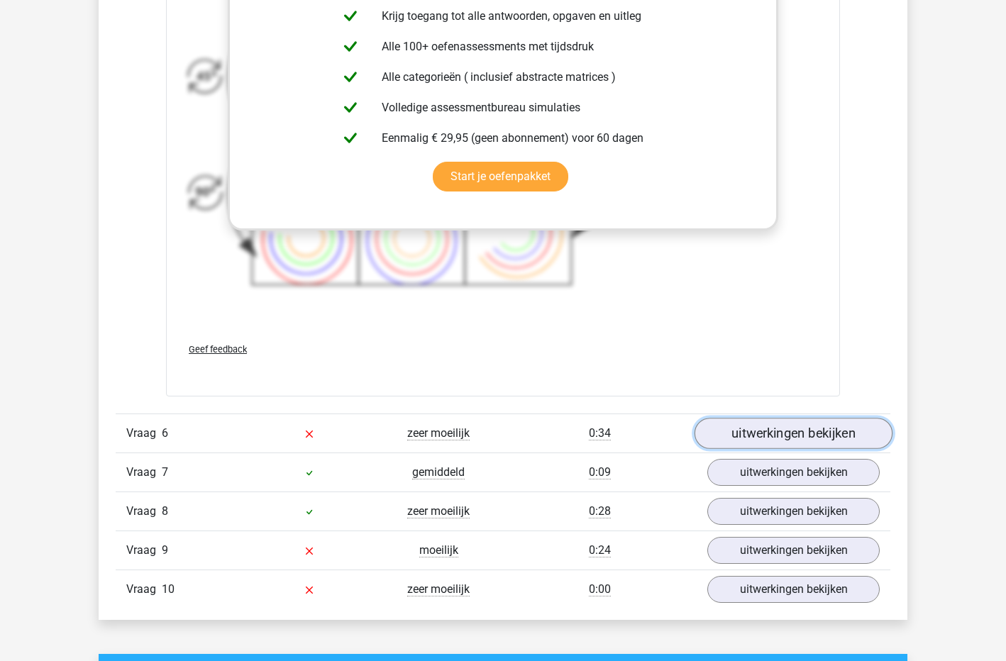
click at [778, 434] on link "uitwerkingen bekijken" at bounding box center [794, 433] width 198 height 31
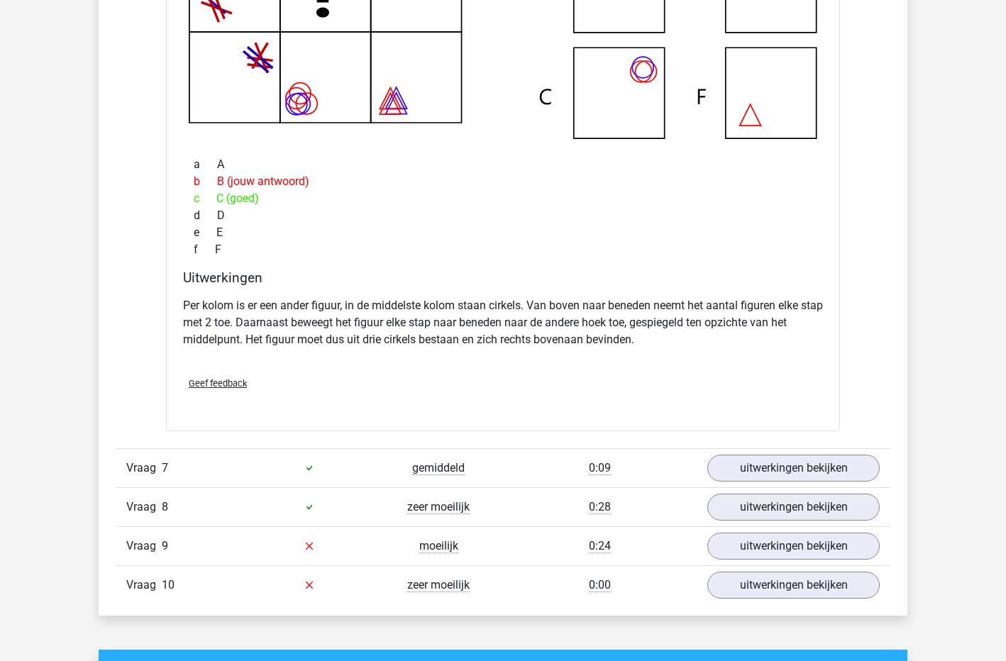
scroll to position [5464, 0]
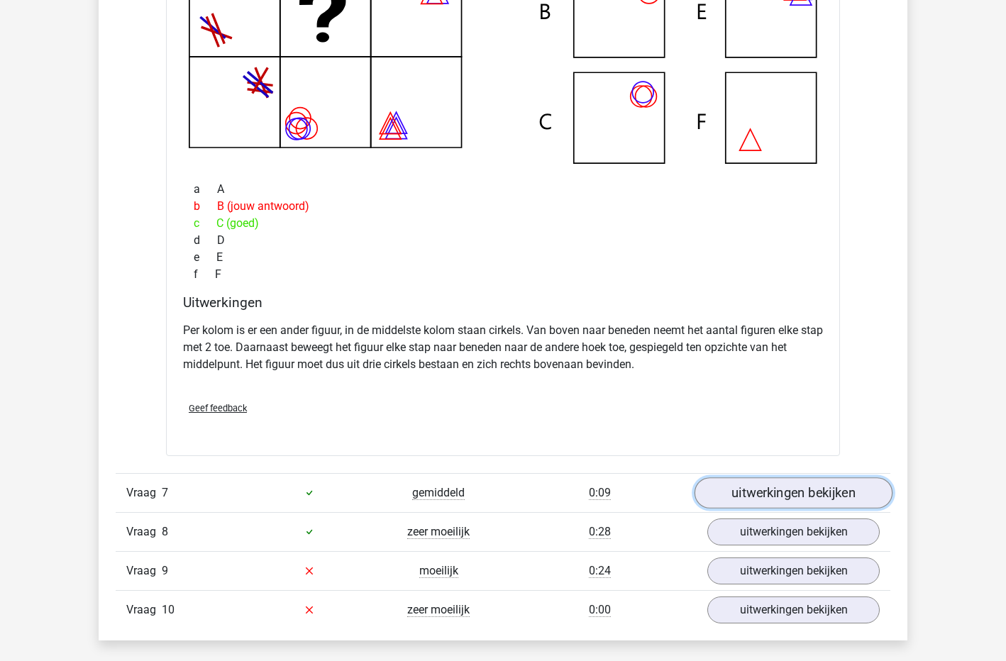
click at [768, 486] on link "uitwerkingen bekijken" at bounding box center [794, 493] width 198 height 31
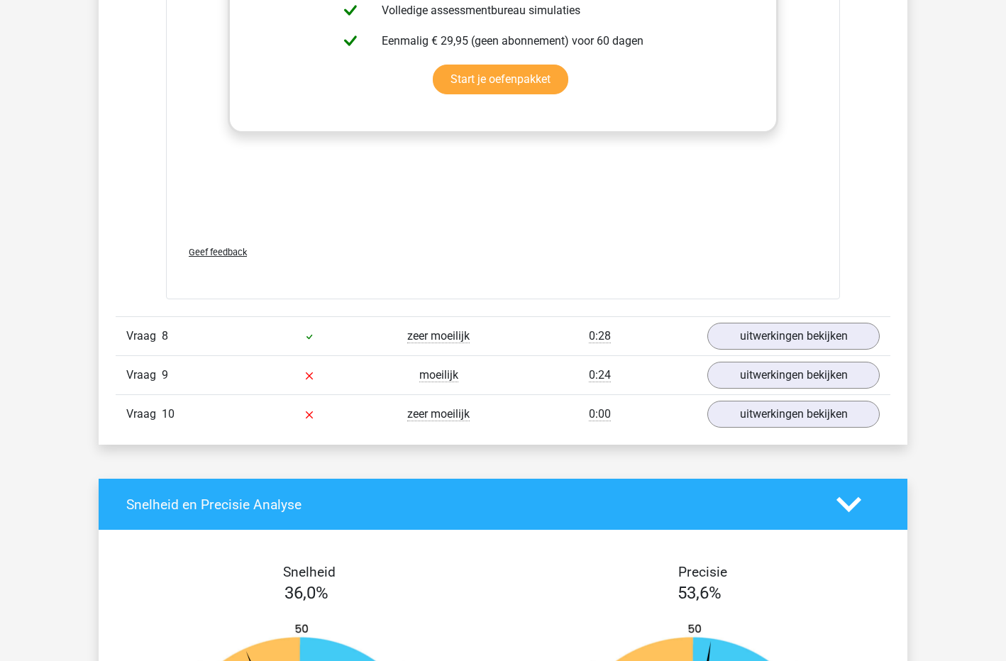
scroll to position [6741, 0]
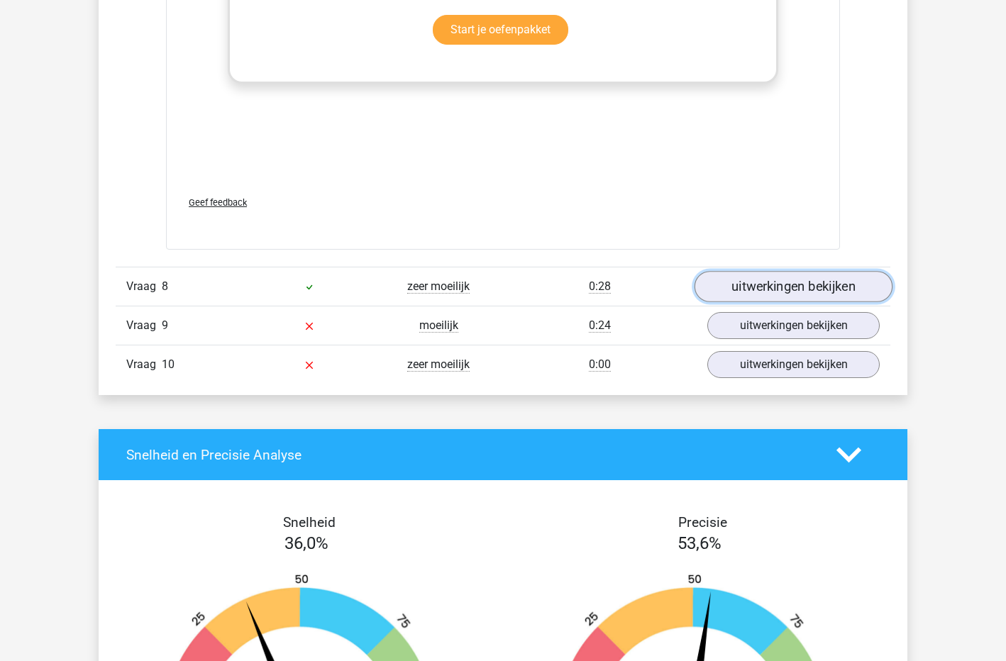
click at [787, 300] on link "uitwerkingen bekijken" at bounding box center [794, 286] width 198 height 31
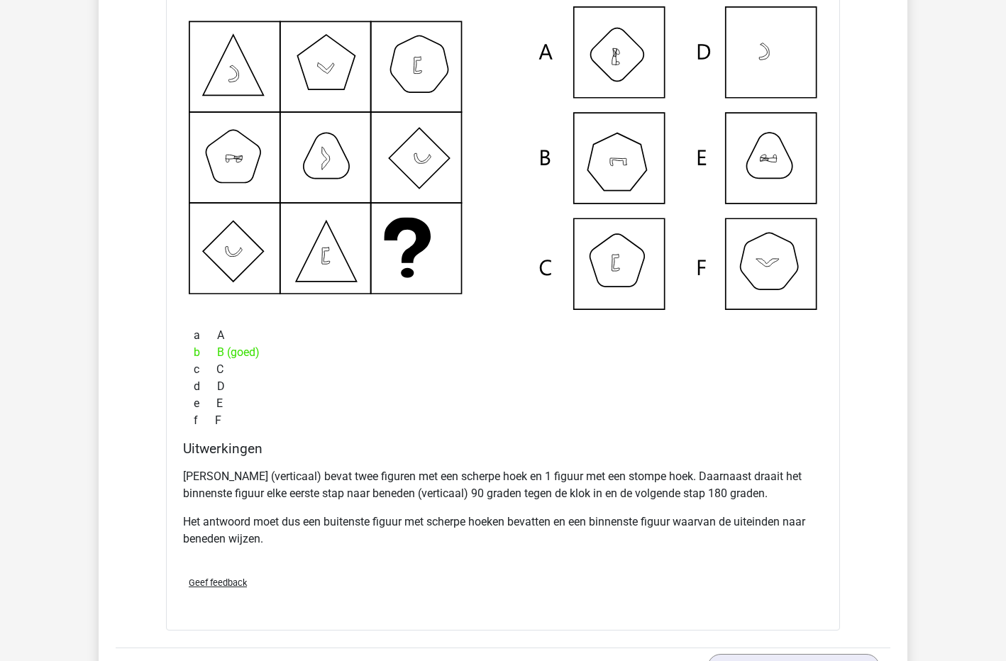
scroll to position [7238, 0]
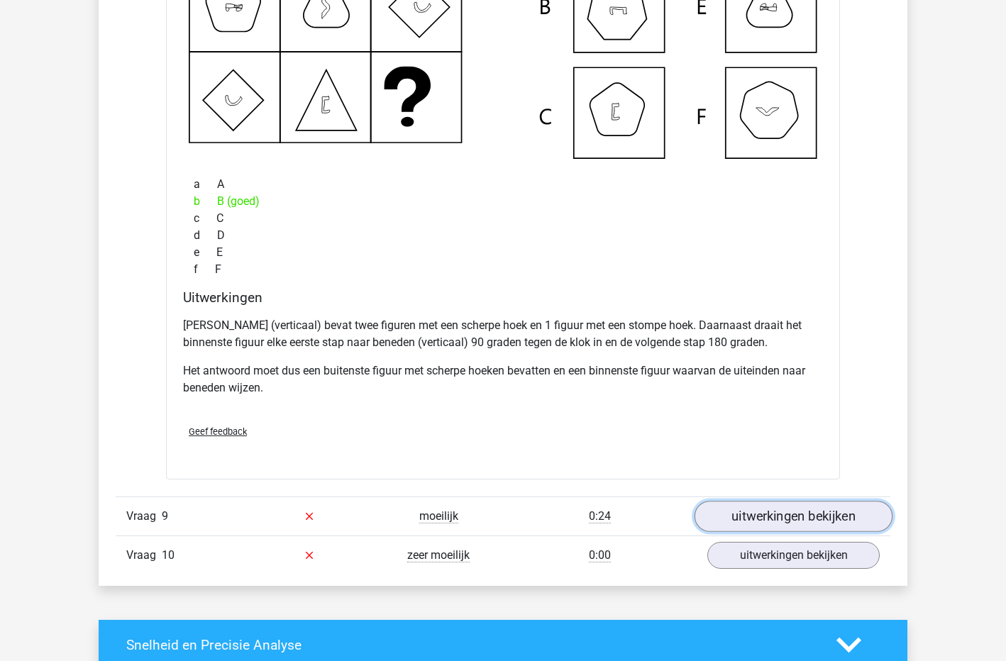
click at [781, 522] on link "uitwerkingen bekijken" at bounding box center [794, 516] width 198 height 31
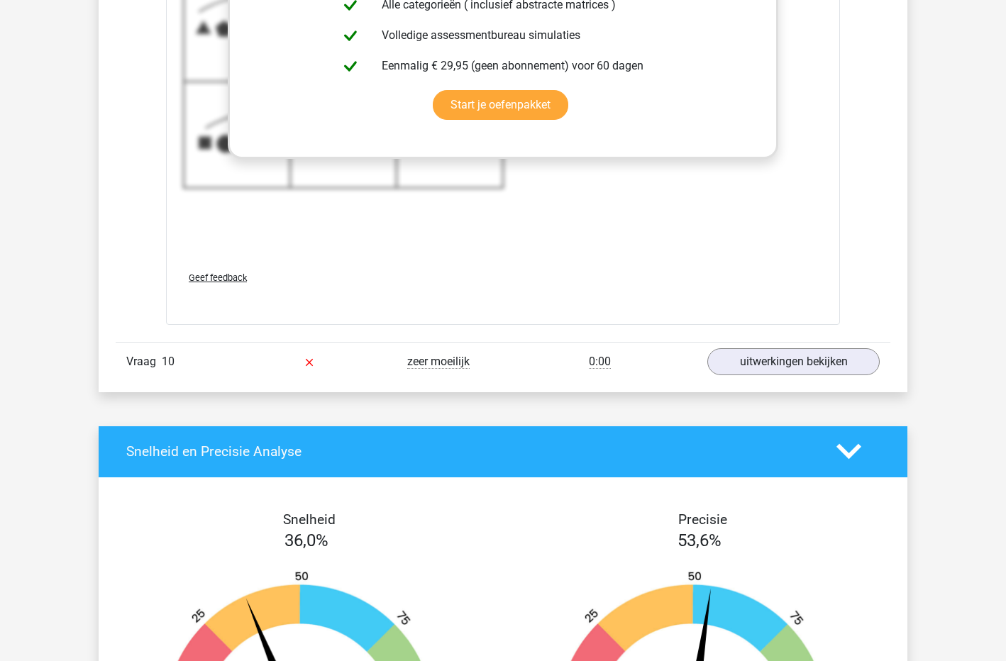
scroll to position [8515, 0]
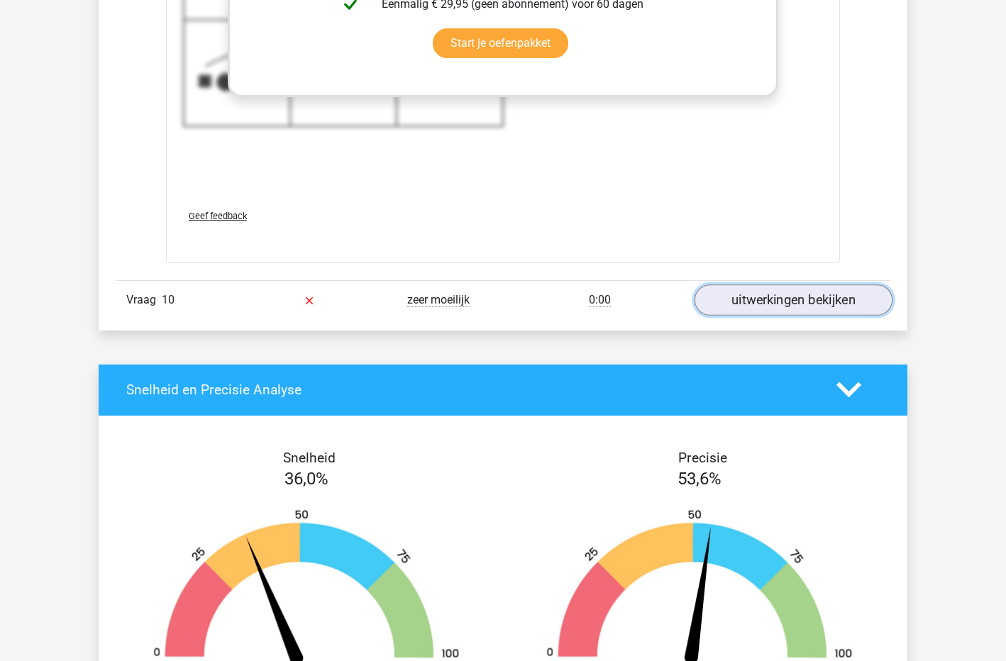
click at [776, 299] on link "uitwerkingen bekijken" at bounding box center [794, 300] width 198 height 31
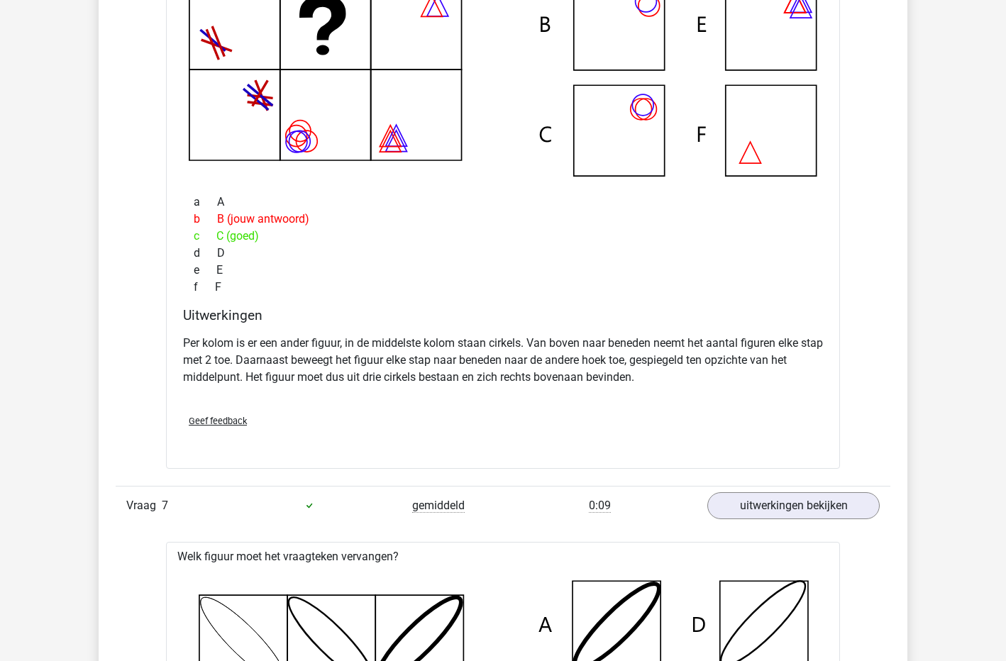
scroll to position [5393, 0]
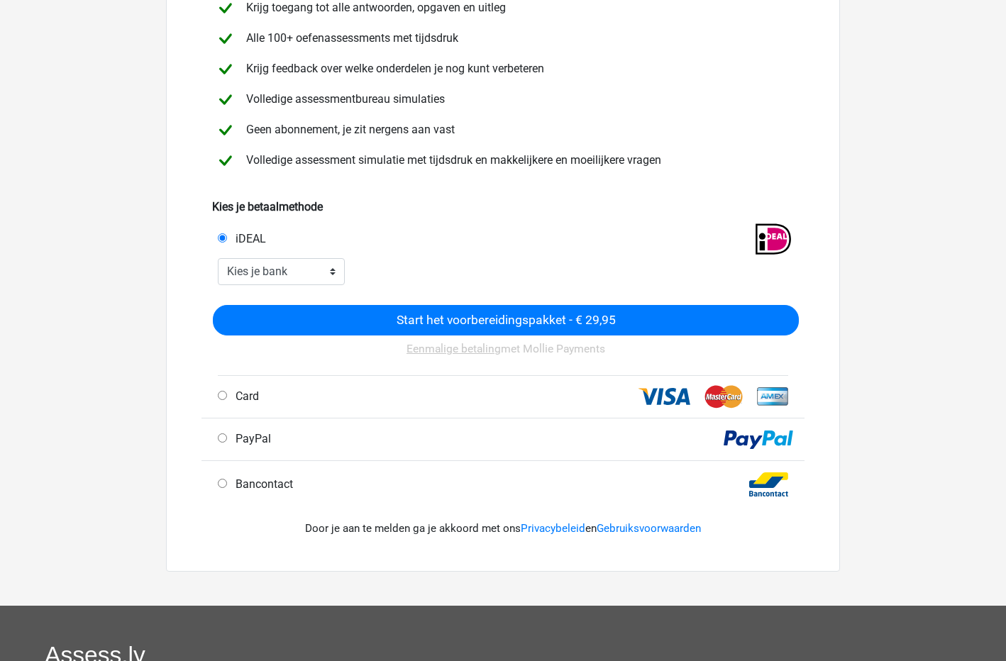
scroll to position [71, 0]
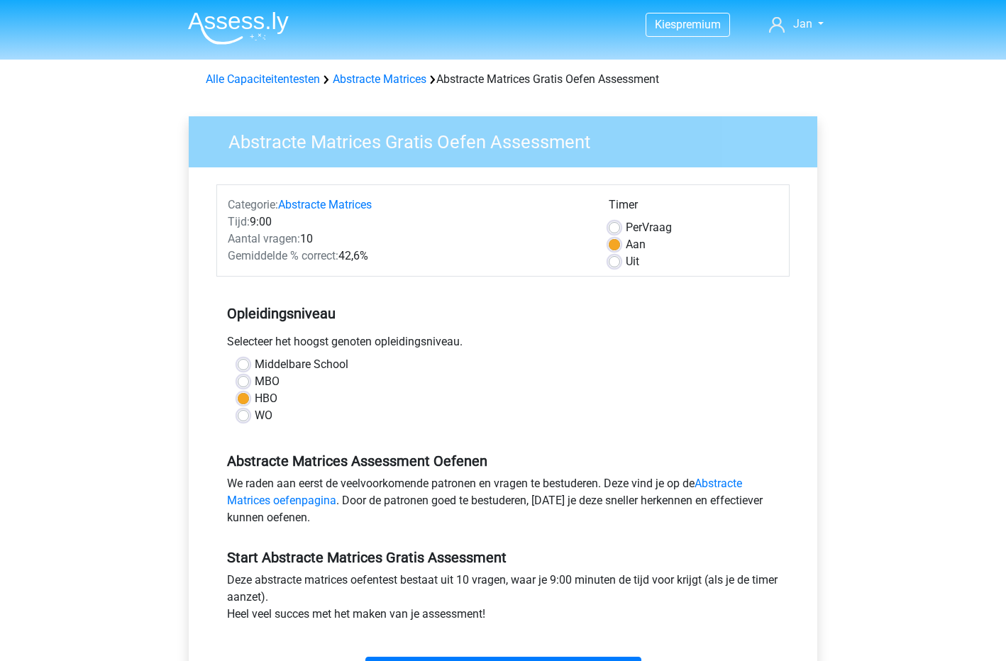
click at [255, 385] on label "MBO" at bounding box center [267, 381] width 25 height 17
click at [244, 385] on input "MBO" at bounding box center [243, 380] width 11 height 14
radio input "true"
click at [500, 226] on div "Tijd: 9:00" at bounding box center [407, 222] width 381 height 17
click at [255, 384] on label "MBO" at bounding box center [267, 381] width 25 height 17
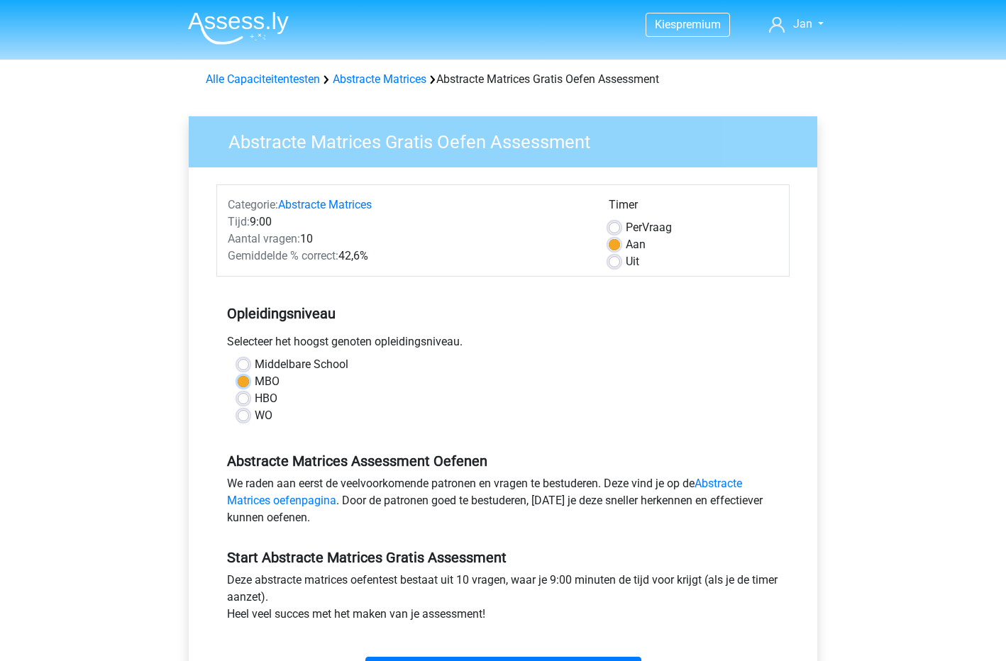
click at [244, 384] on input "MBO" at bounding box center [243, 380] width 11 height 14
click at [255, 364] on label "Middelbare School" at bounding box center [302, 364] width 94 height 17
click at [243, 364] on input "Middelbare School" at bounding box center [243, 363] width 11 height 14
radio input "true"
click at [242, 372] on div "Middelbare School" at bounding box center [503, 364] width 531 height 17
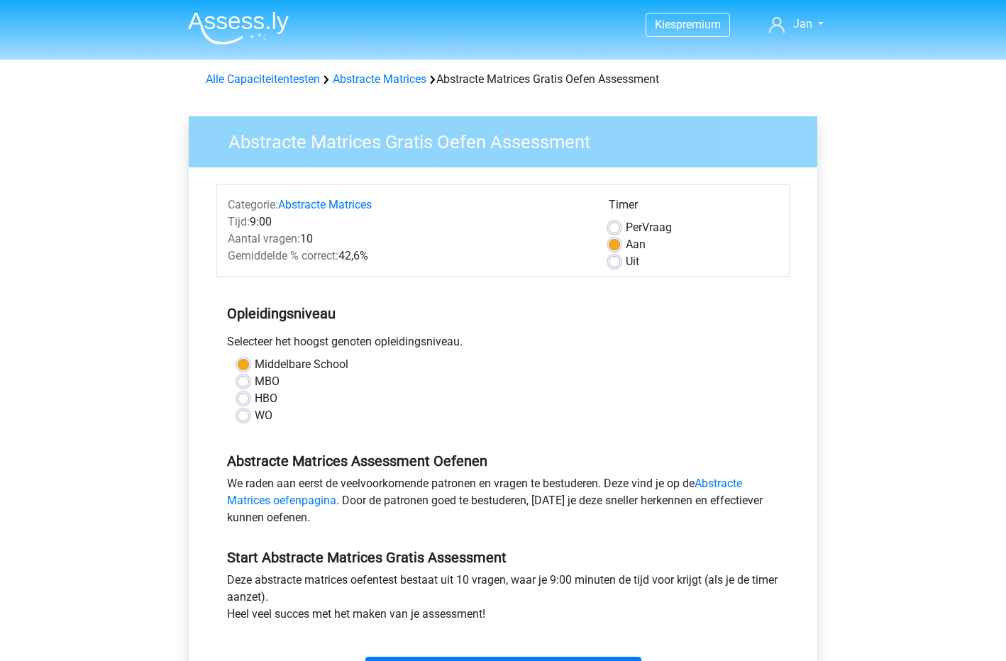
click at [255, 378] on label "MBO" at bounding box center [267, 381] width 25 height 17
click at [244, 378] on input "MBO" at bounding box center [243, 380] width 11 height 14
radio input "true"
click at [255, 380] on label "MBO" at bounding box center [267, 381] width 25 height 17
click at [245, 380] on input "MBO" at bounding box center [243, 380] width 11 height 14
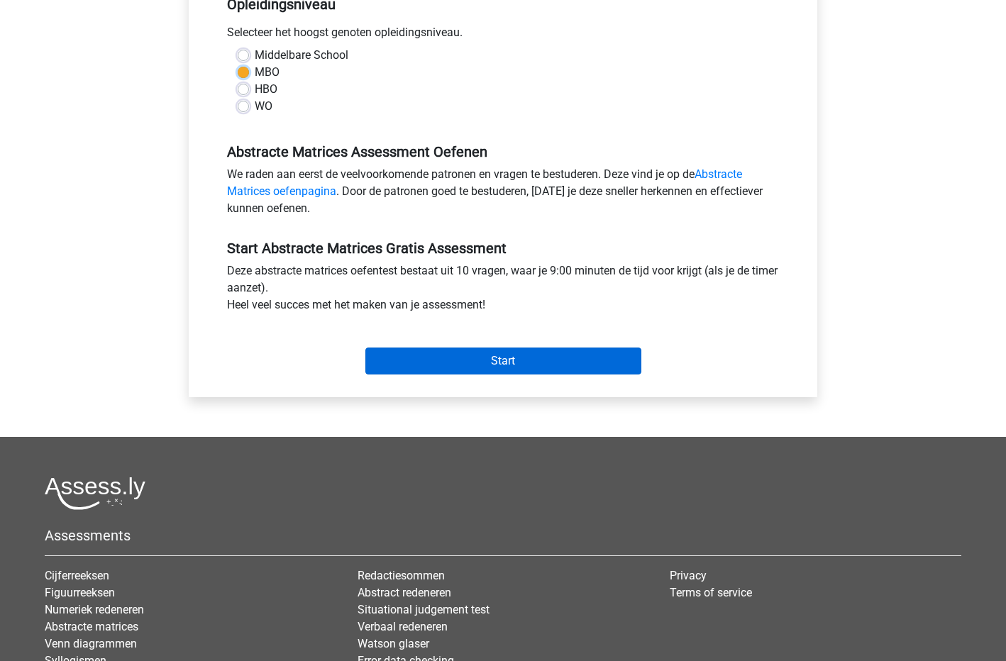
scroll to position [355, 0]
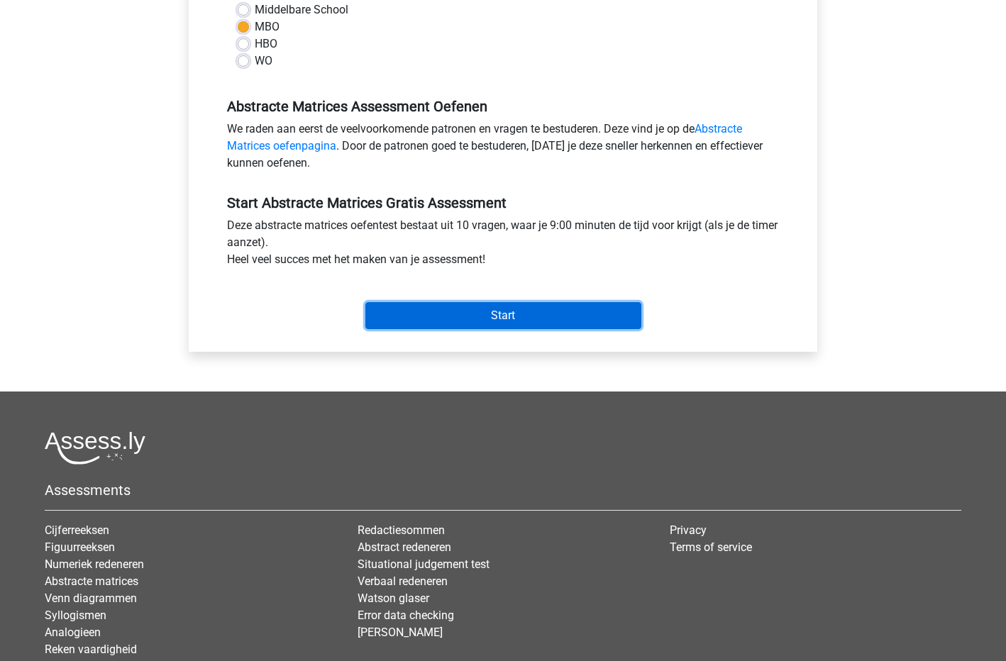
click at [471, 313] on input "Start" at bounding box center [503, 315] width 276 height 27
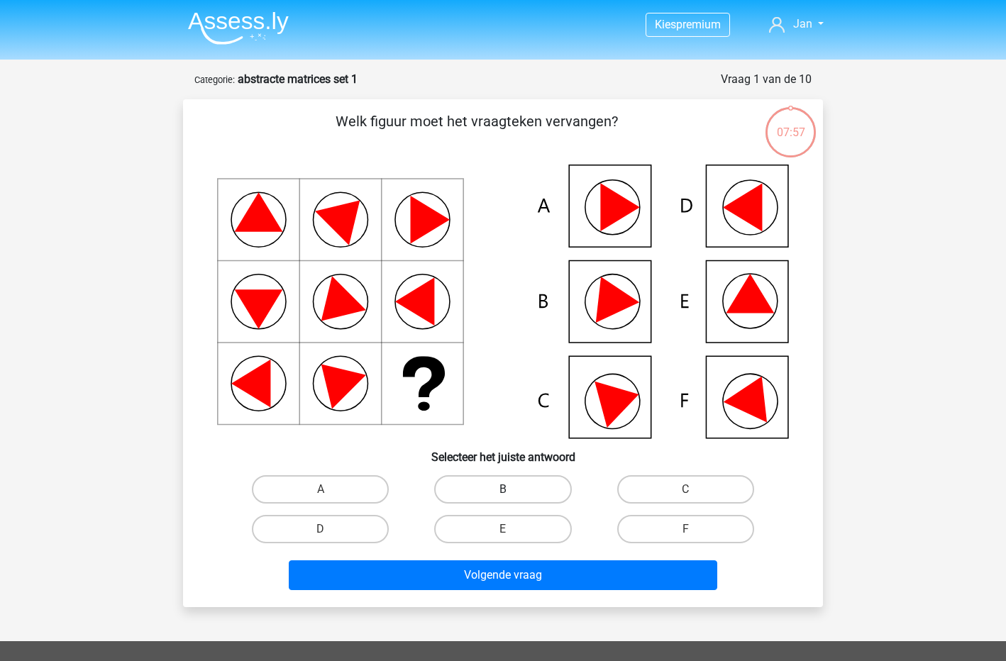
click at [519, 480] on label "B" at bounding box center [502, 489] width 137 height 28
click at [512, 490] on input "B" at bounding box center [507, 494] width 9 height 9
radio input "true"
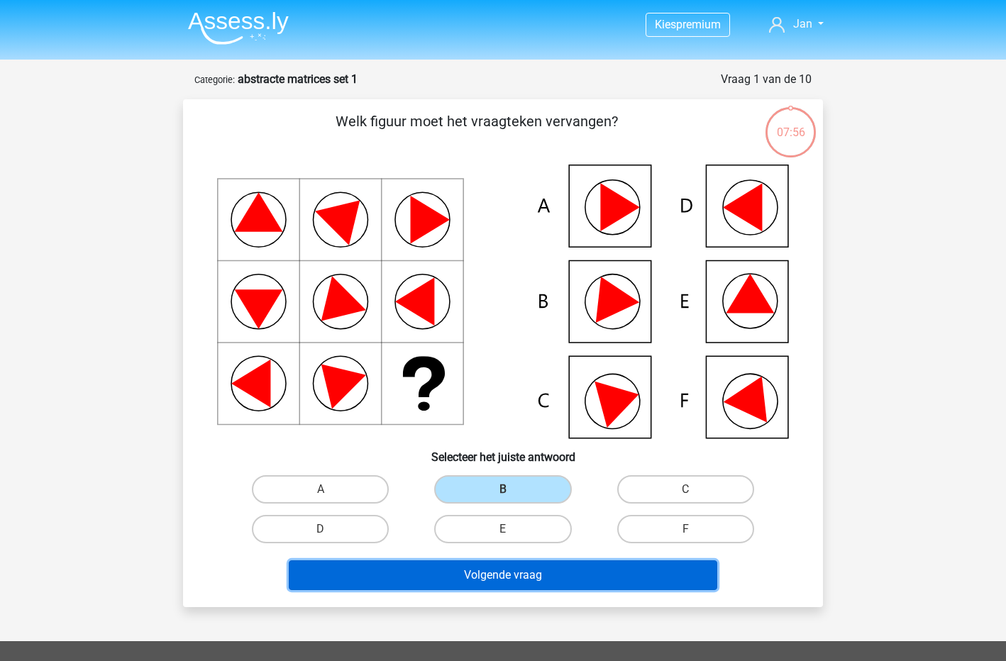
drag, startPoint x: 538, startPoint y: 585, endPoint x: 534, endPoint y: 574, distance: 12.1
click at [536, 580] on button "Volgende vraag" at bounding box center [503, 576] width 429 height 30
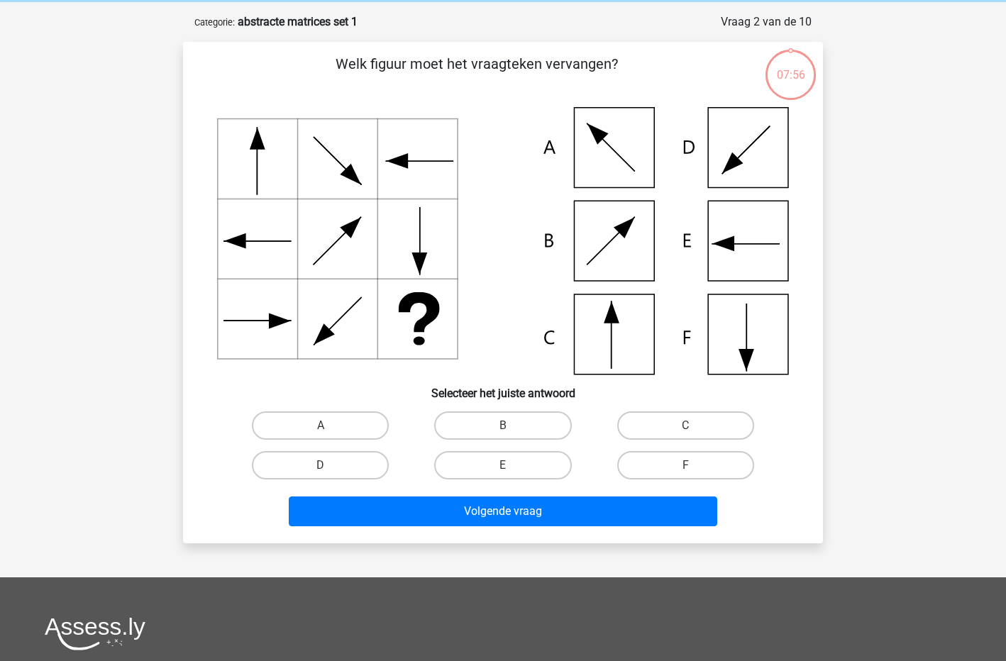
scroll to position [71, 0]
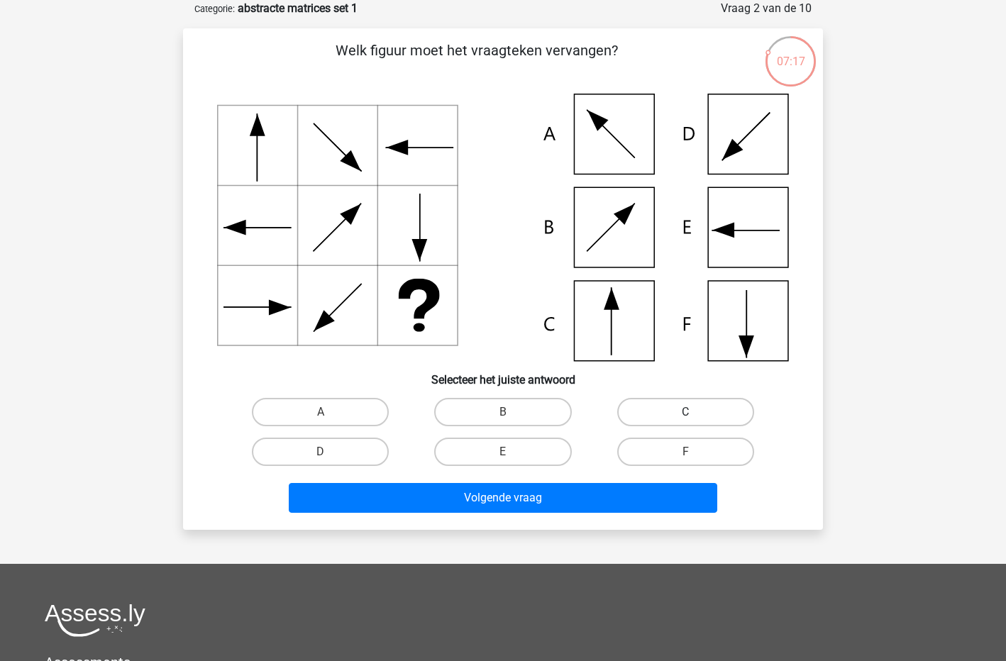
click at [663, 409] on label "C" at bounding box center [685, 412] width 137 height 28
click at [685, 412] on input "C" at bounding box center [689, 416] width 9 height 9
radio input "true"
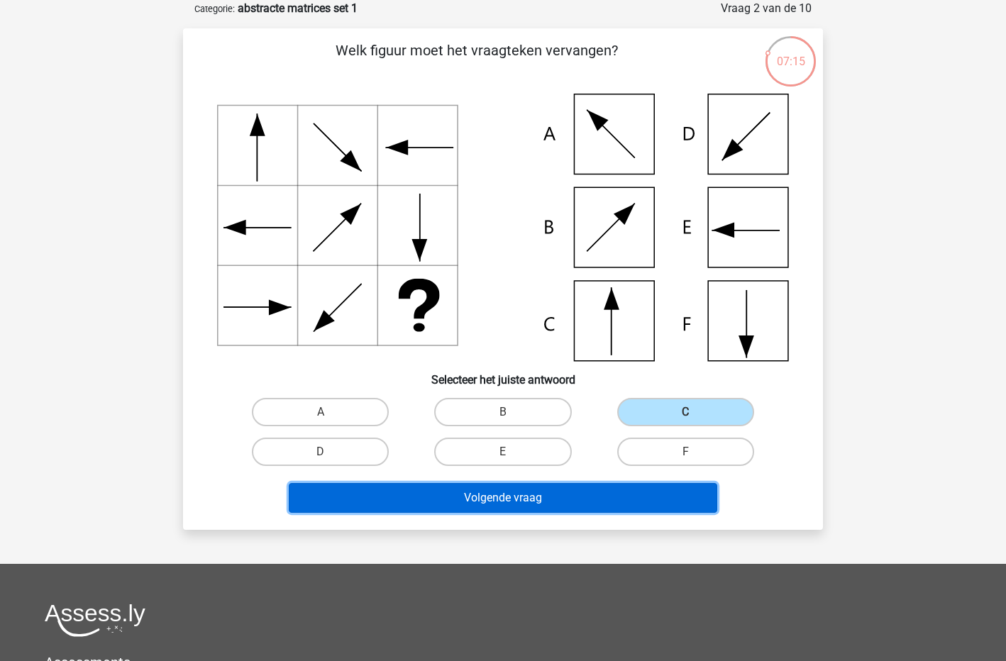
click at [518, 499] on button "Volgende vraag" at bounding box center [503, 498] width 429 height 30
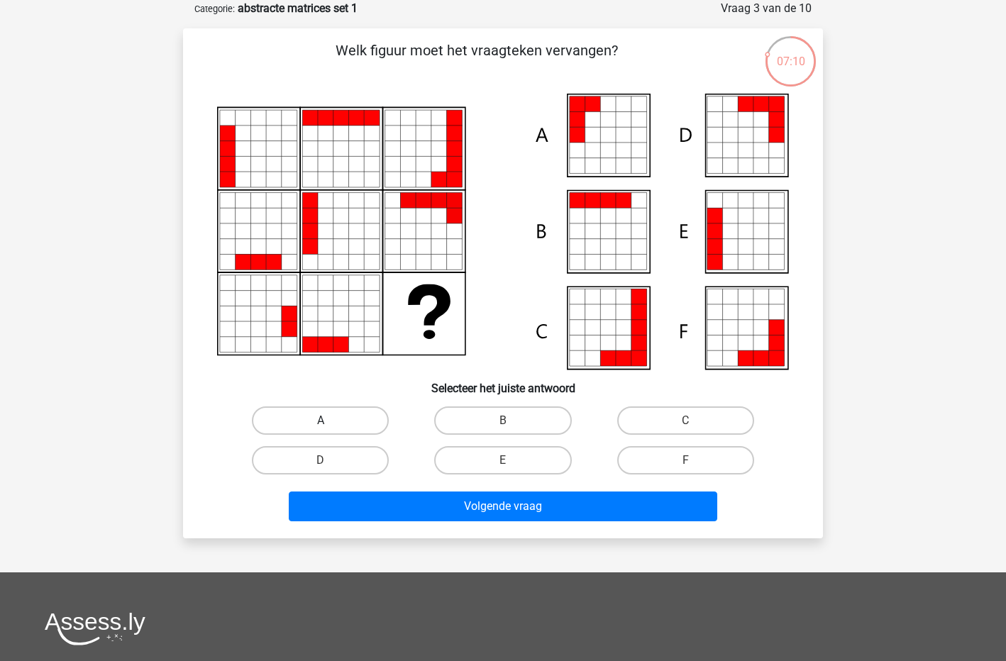
click at [316, 422] on label "A" at bounding box center [320, 421] width 137 height 28
click at [321, 422] on input "A" at bounding box center [325, 425] width 9 height 9
radio input "true"
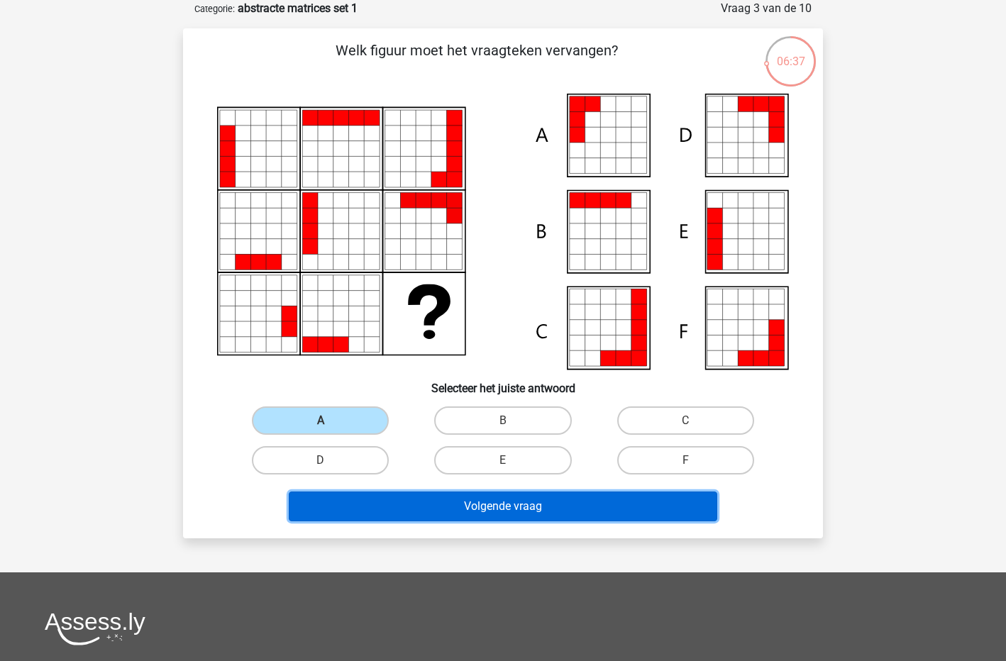
click at [478, 512] on button "Volgende vraag" at bounding box center [503, 507] width 429 height 30
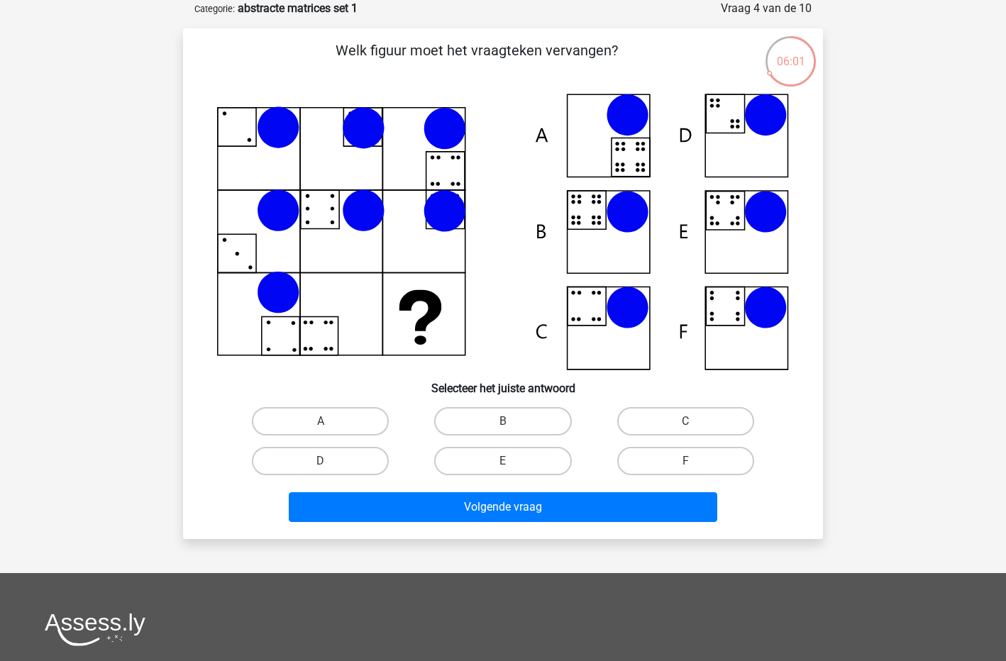
click at [588, 211] on icon at bounding box center [503, 232] width 572 height 277
click at [494, 422] on label "B" at bounding box center [502, 421] width 137 height 28
click at [503, 422] on input "B" at bounding box center [507, 426] width 9 height 9
radio input "true"
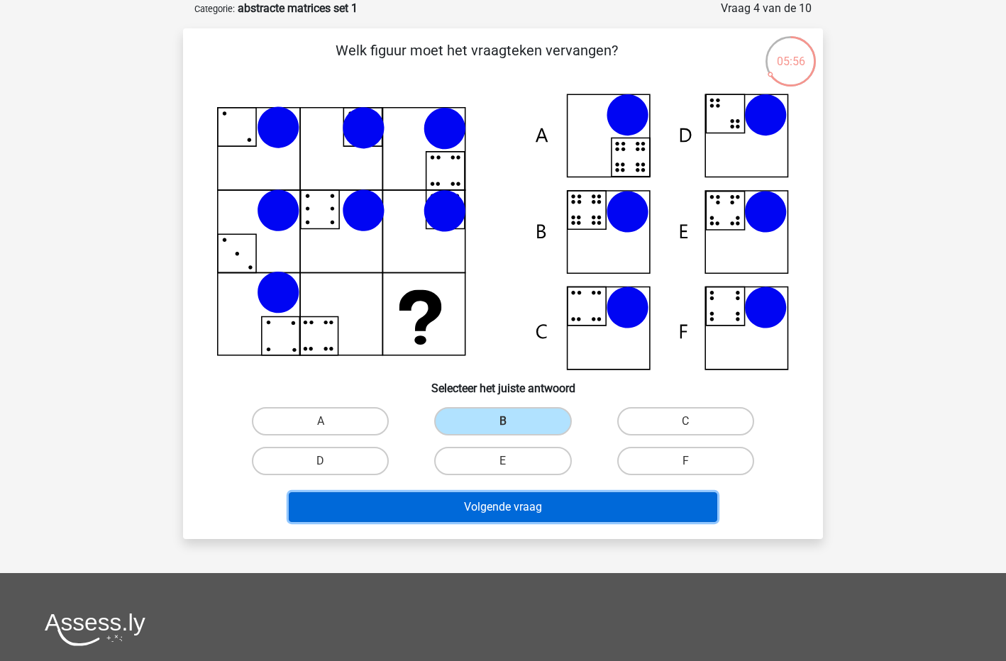
click at [492, 492] on button "Volgende vraag" at bounding box center [503, 507] width 429 height 30
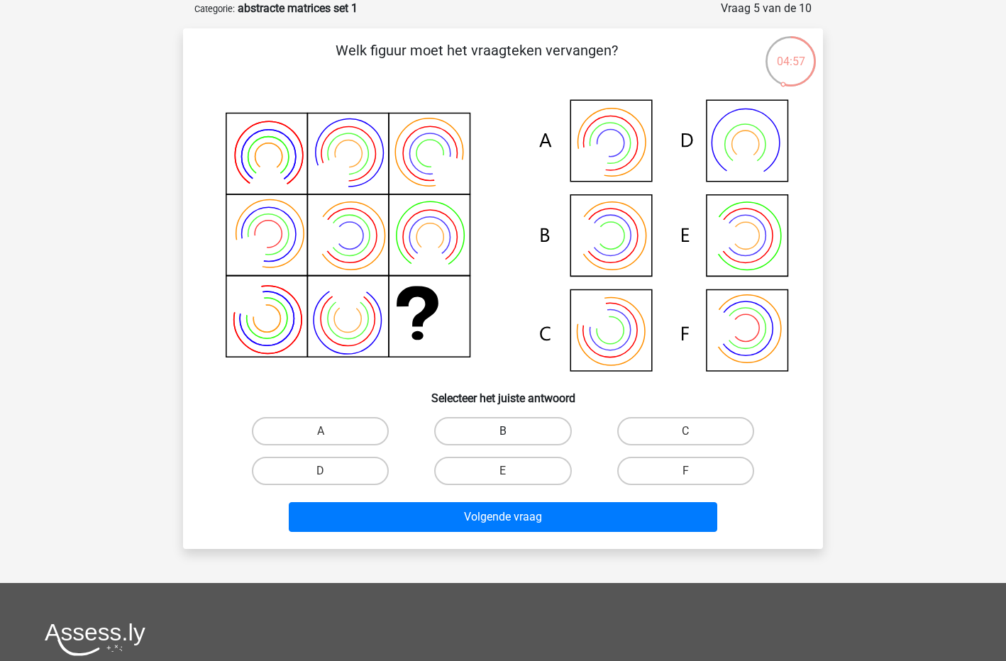
click at [489, 431] on label "B" at bounding box center [502, 431] width 137 height 28
click at [503, 431] on input "B" at bounding box center [507, 435] width 9 height 9
radio input "true"
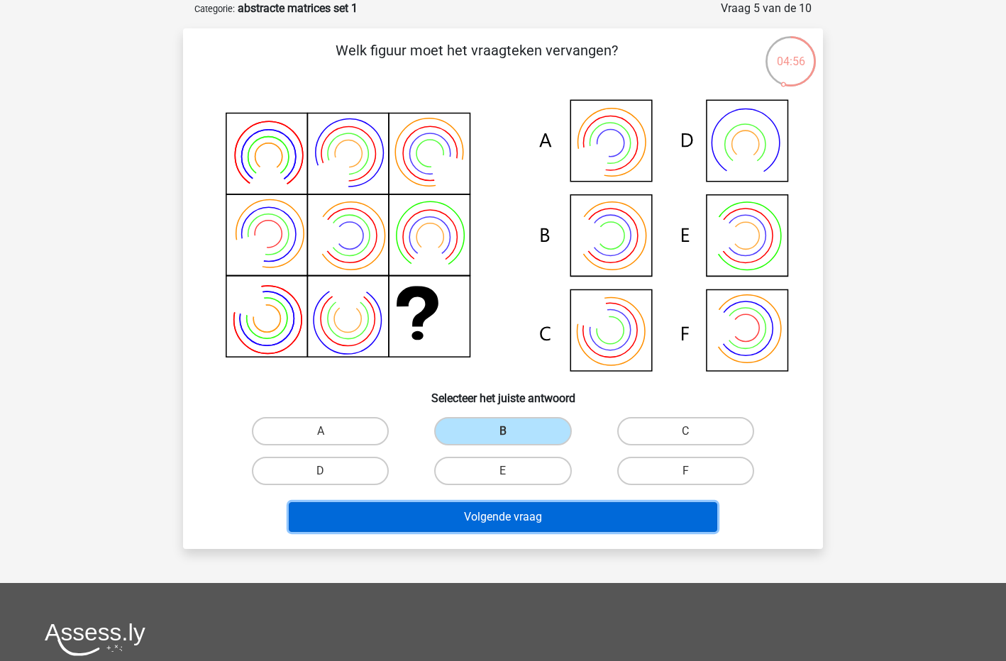
click at [497, 509] on button "Volgende vraag" at bounding box center [503, 517] width 429 height 30
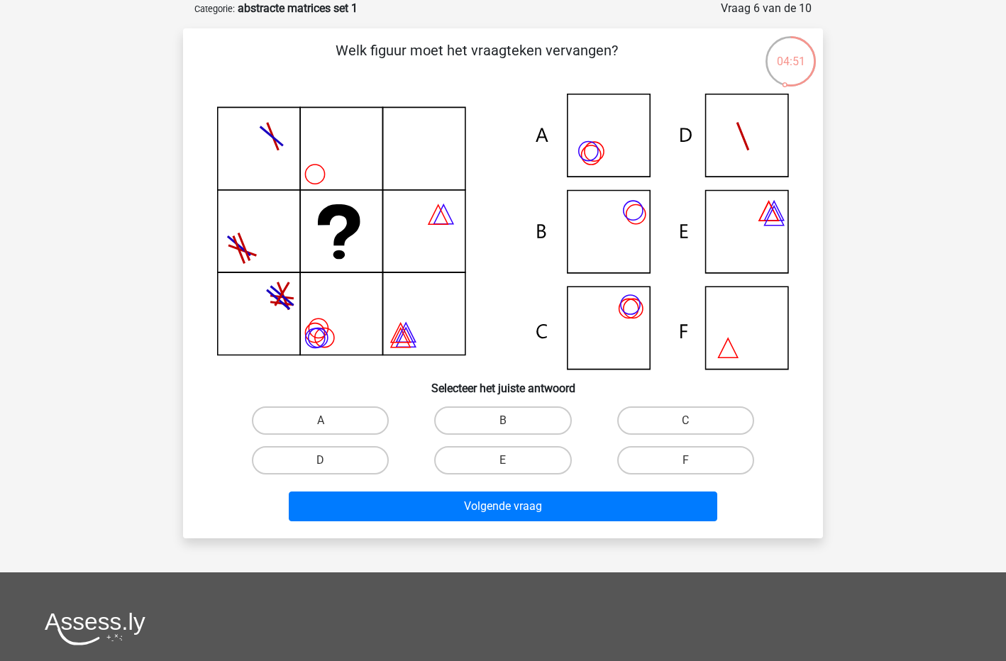
click at [639, 307] on icon at bounding box center [503, 232] width 572 height 276
click at [637, 424] on label "C" at bounding box center [685, 421] width 137 height 28
click at [685, 424] on input "C" at bounding box center [689, 425] width 9 height 9
radio input "true"
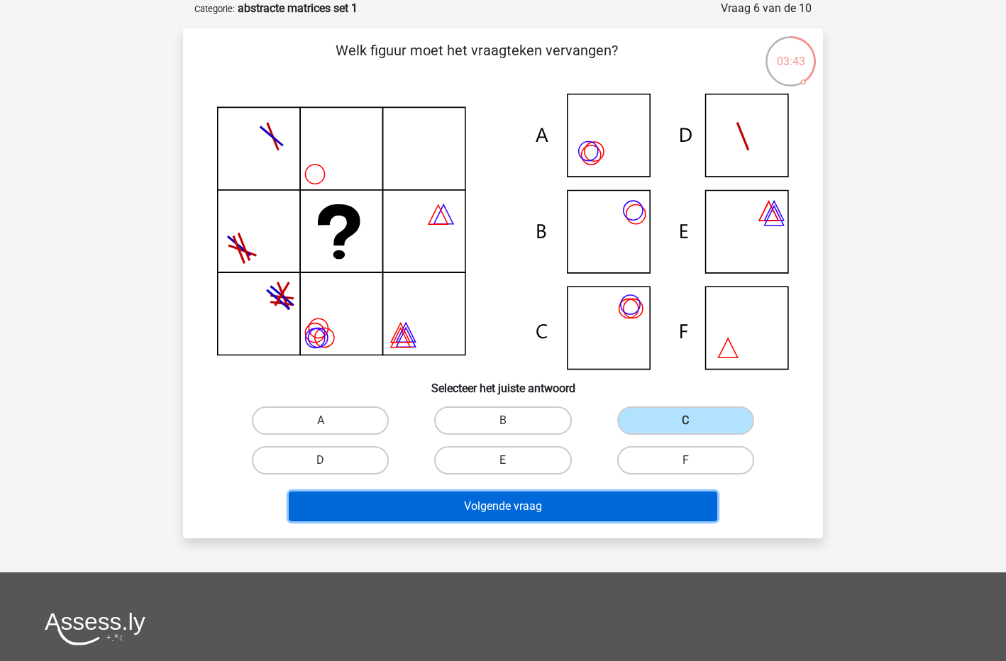
click at [564, 496] on button "Volgende vraag" at bounding box center [503, 507] width 429 height 30
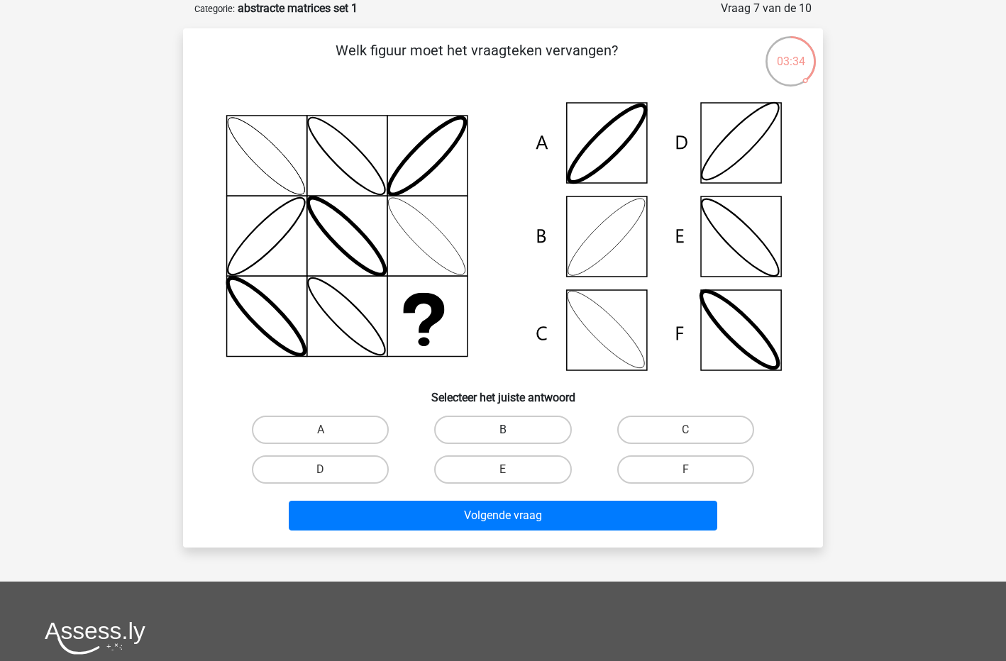
click at [485, 426] on label "B" at bounding box center [502, 430] width 137 height 28
click at [503, 430] on input "B" at bounding box center [507, 434] width 9 height 9
radio input "true"
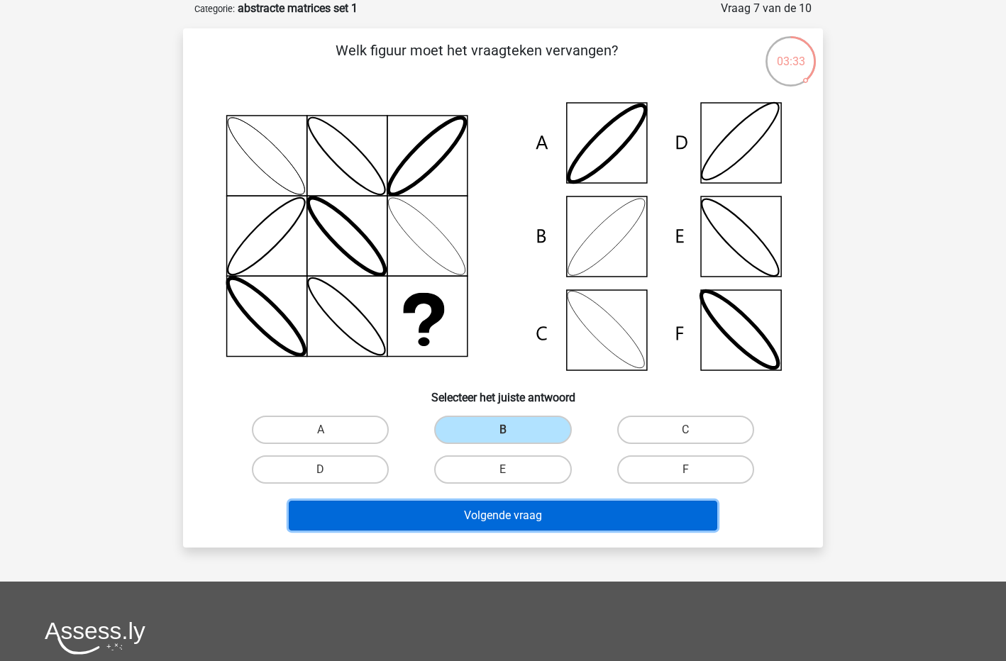
click at [519, 517] on button "Volgende vraag" at bounding box center [503, 516] width 429 height 30
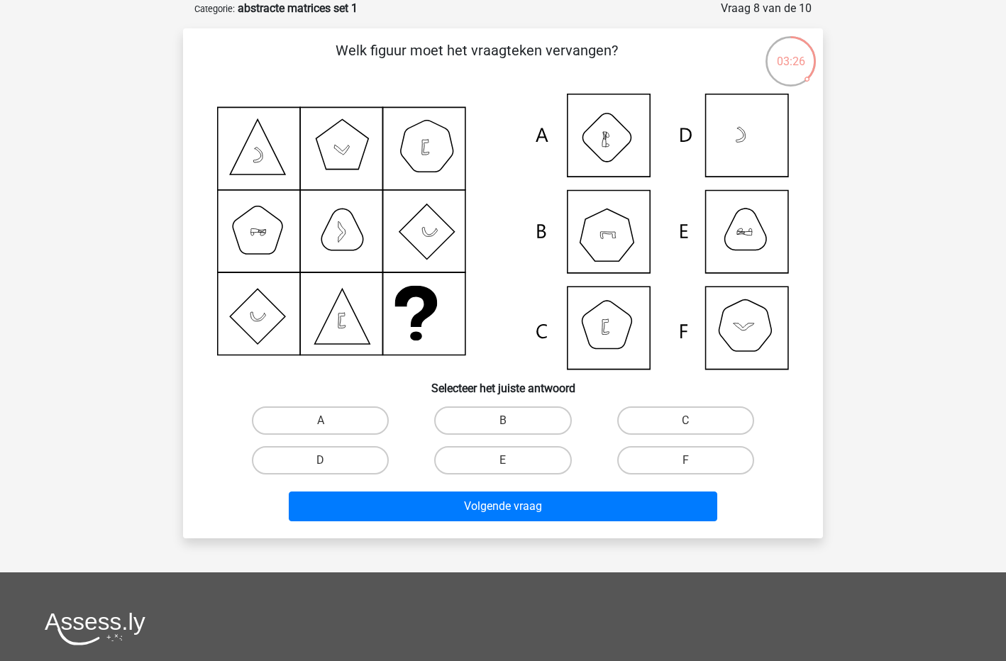
click at [602, 223] on icon at bounding box center [503, 232] width 572 height 276
click at [486, 422] on label "B" at bounding box center [502, 421] width 137 height 28
click at [503, 422] on input "B" at bounding box center [507, 425] width 9 height 9
radio input "true"
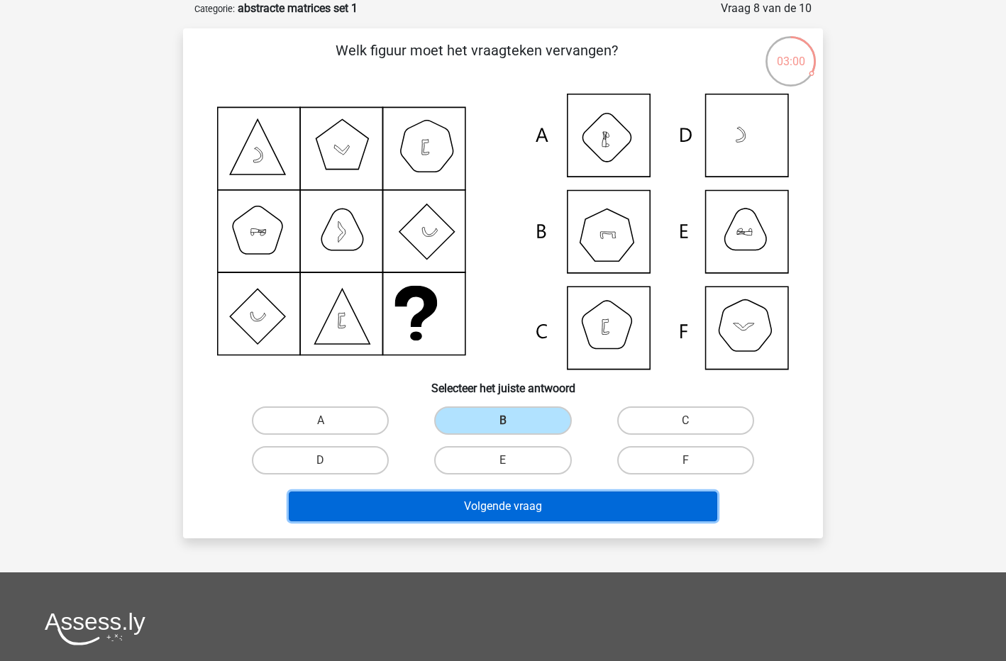
click at [501, 505] on button "Volgende vraag" at bounding box center [503, 507] width 429 height 30
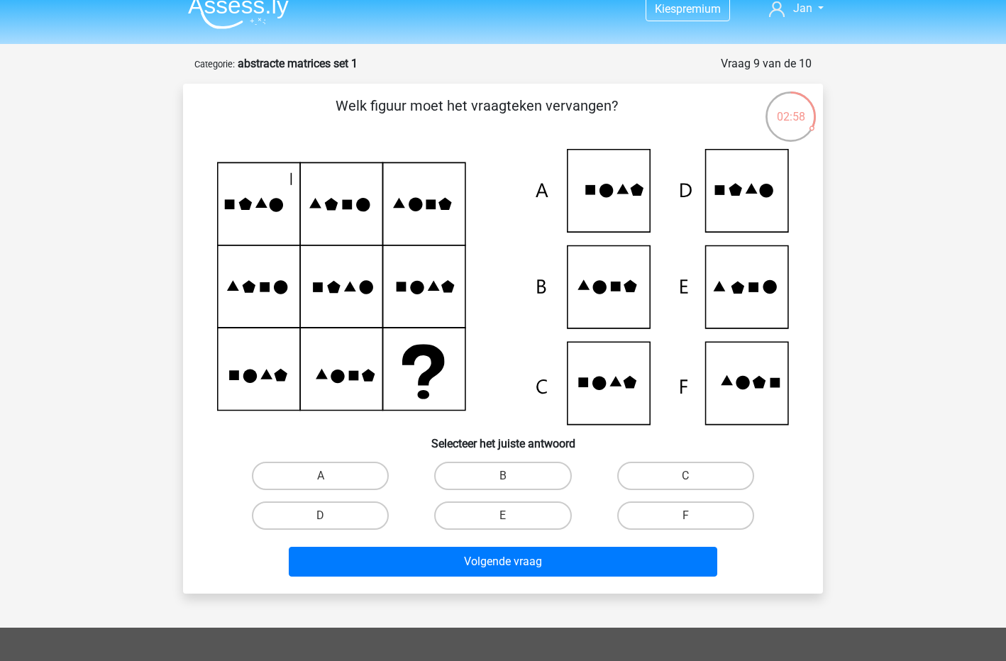
scroll to position [0, 0]
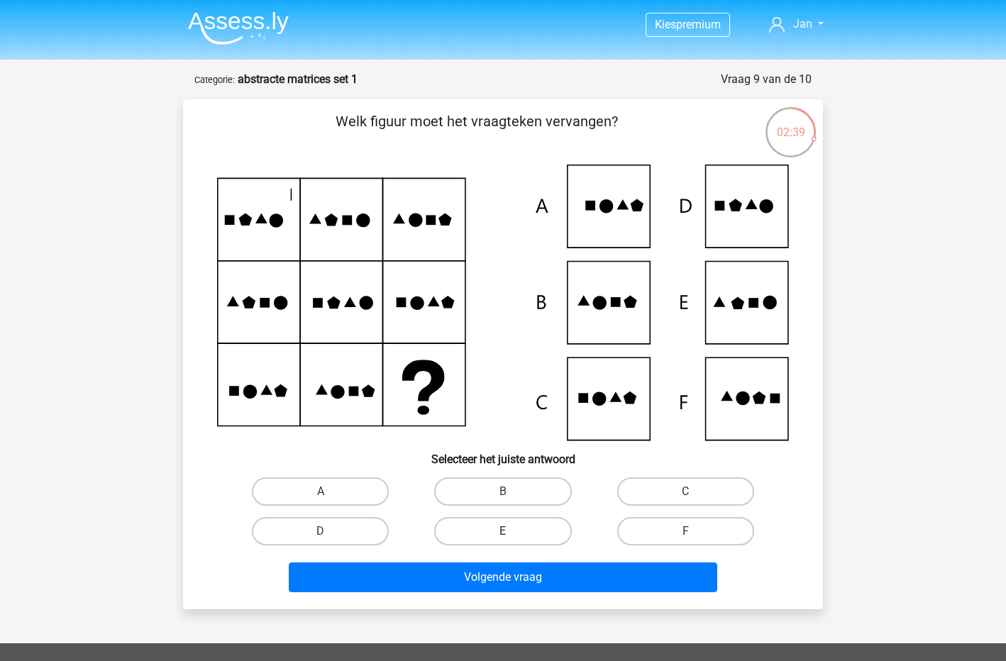
click at [458, 536] on label "E" at bounding box center [502, 531] width 137 height 28
click at [503, 536] on input "E" at bounding box center [507, 536] width 9 height 9
radio input "true"
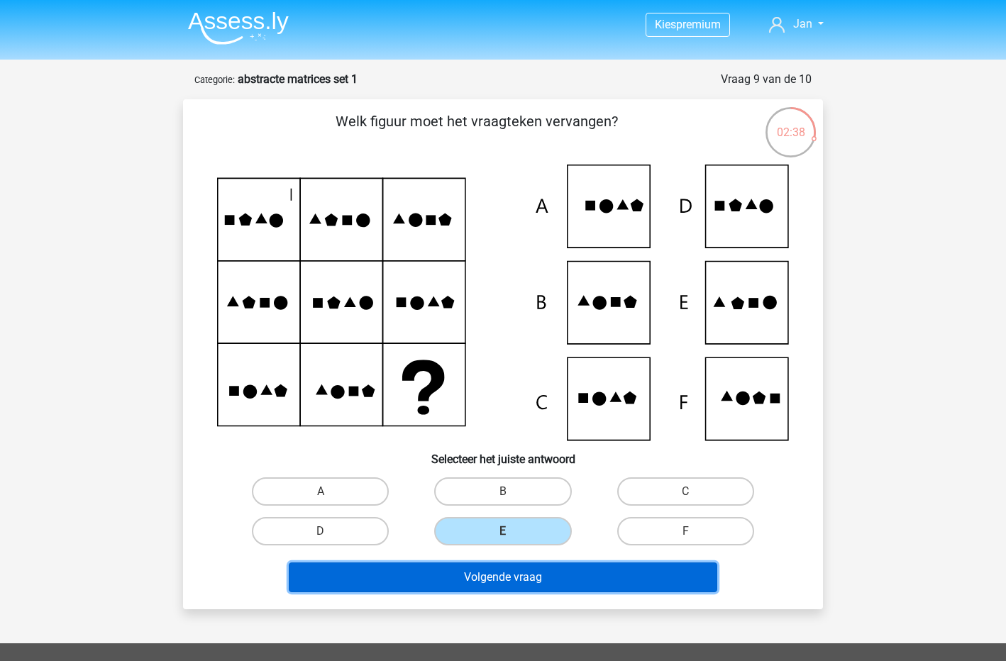
click at [467, 577] on button "Volgende vraag" at bounding box center [503, 578] width 429 height 30
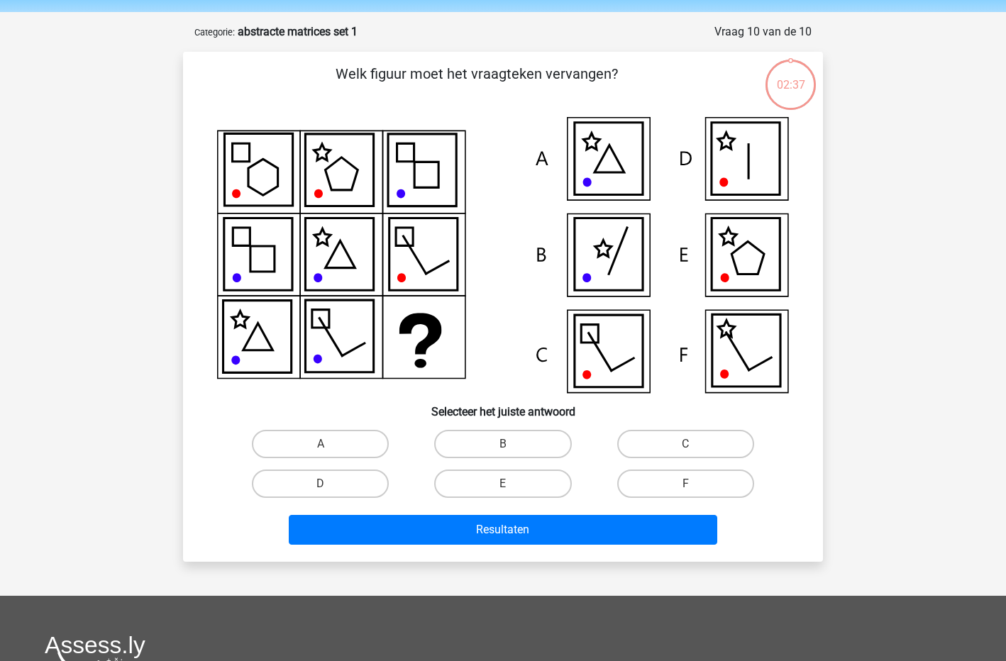
scroll to position [71, 0]
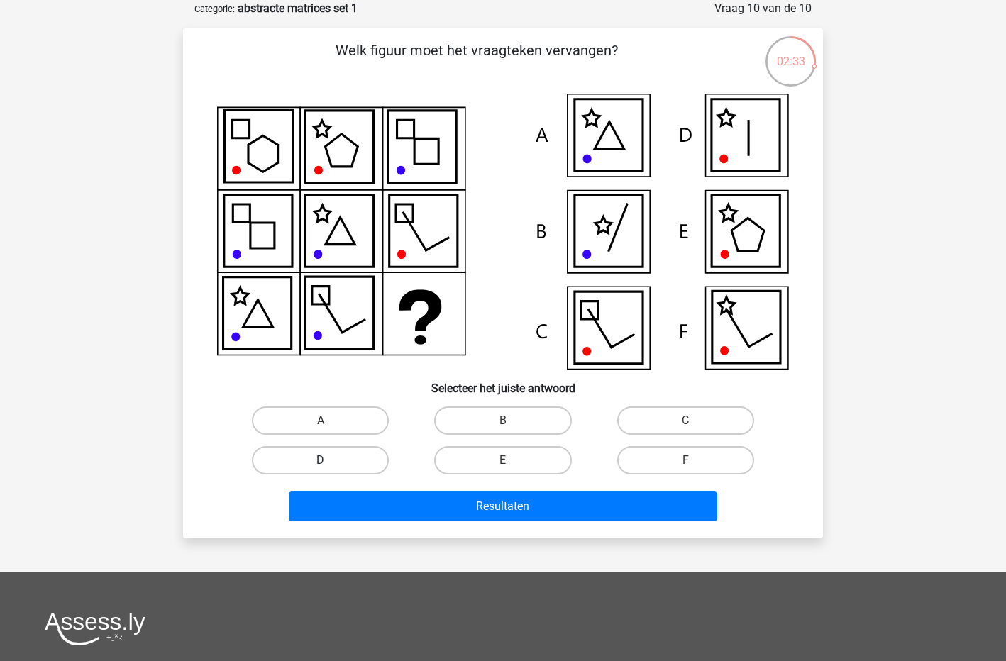
click at [324, 452] on label "D" at bounding box center [320, 460] width 137 height 28
click at [324, 461] on input "D" at bounding box center [325, 465] width 9 height 9
radio input "true"
click at [616, 155] on icon at bounding box center [609, 135] width 68 height 72
click at [734, 132] on icon at bounding box center [746, 135] width 68 height 72
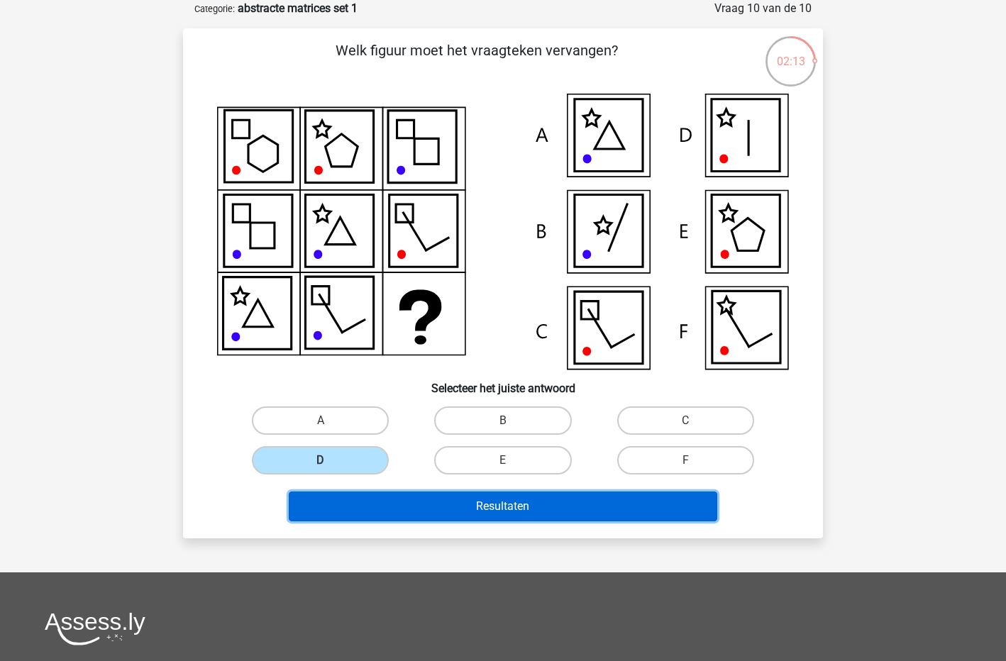
click at [424, 505] on button "Resultaten" at bounding box center [503, 507] width 429 height 30
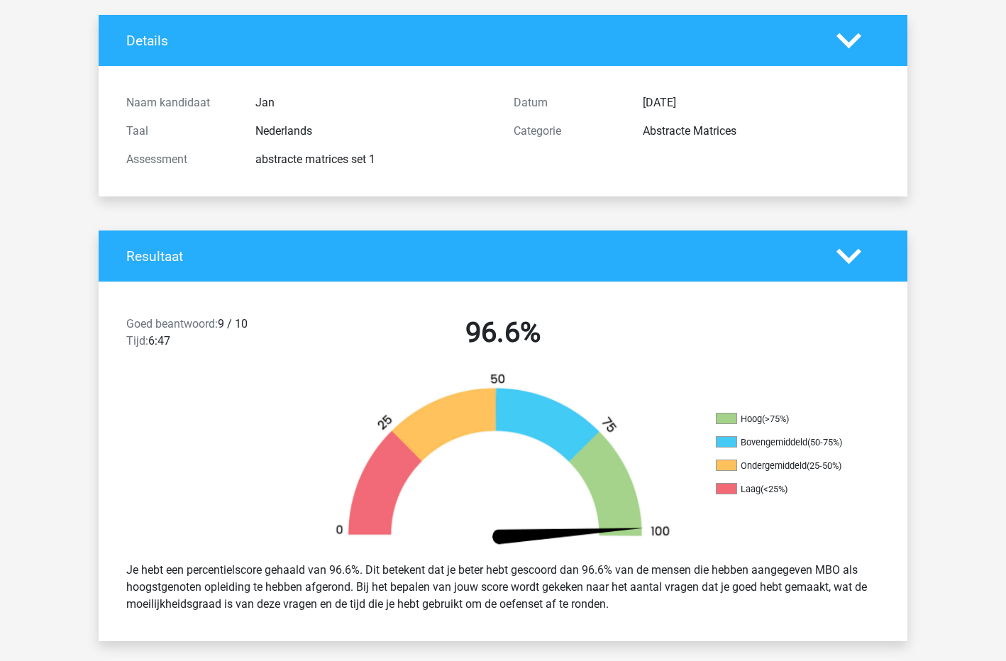
scroll to position [71, 0]
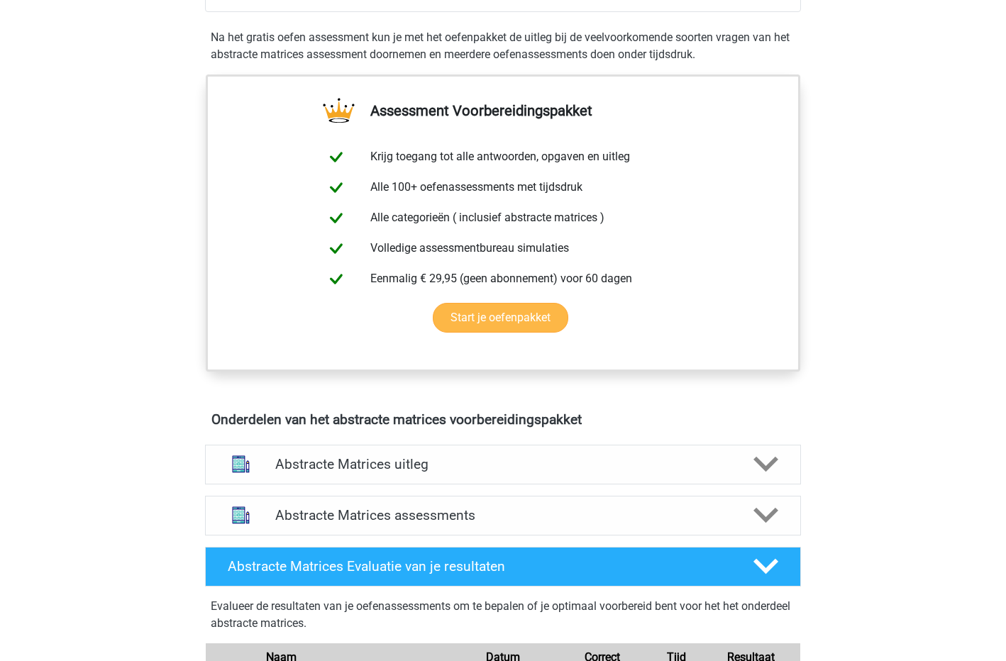
scroll to position [497, 0]
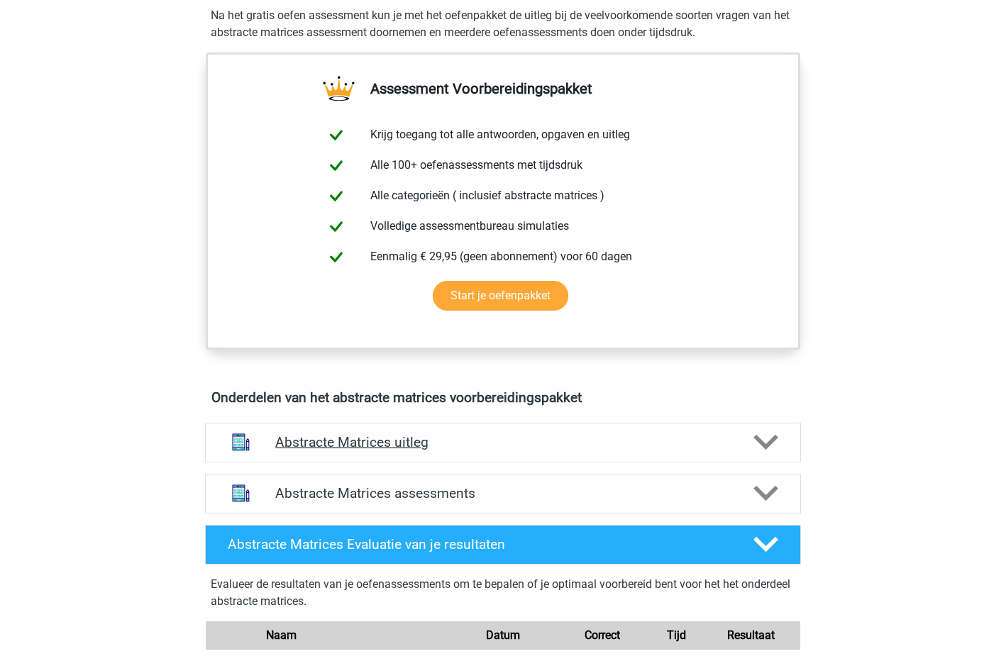
click at [765, 450] on icon at bounding box center [766, 442] width 25 height 25
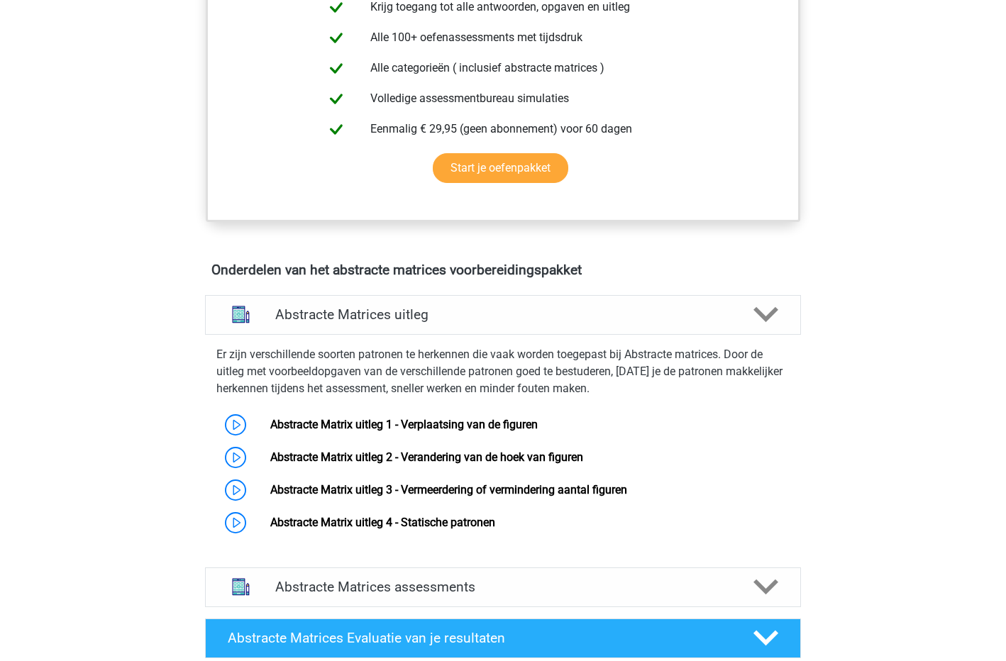
scroll to position [852, 0]
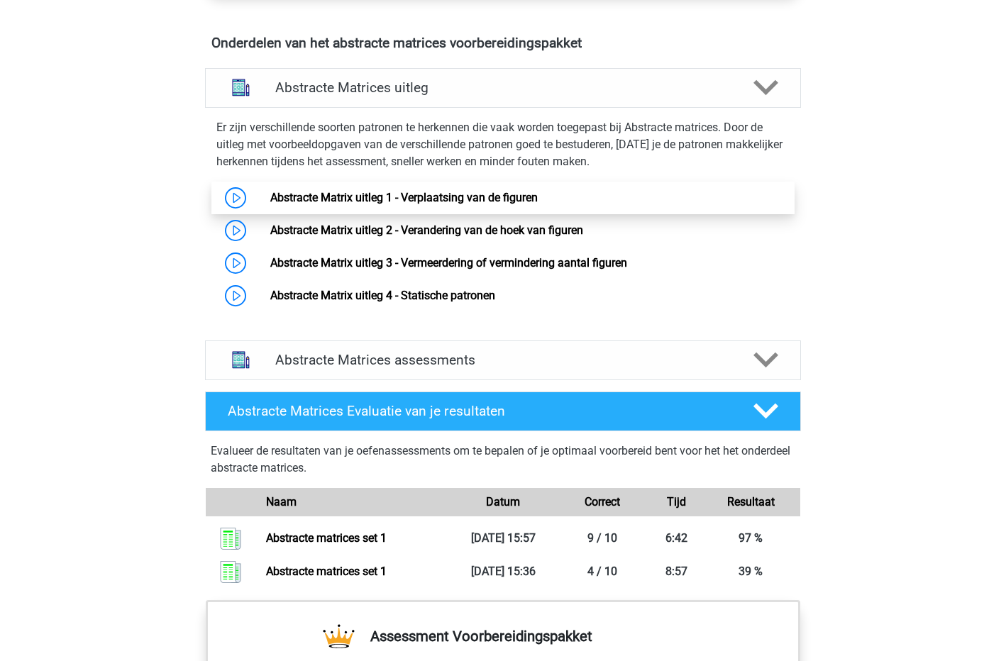
click at [366, 199] on link "Abstracte Matrix uitleg 1 - Verplaatsing van de figuren" at bounding box center [404, 197] width 268 height 13
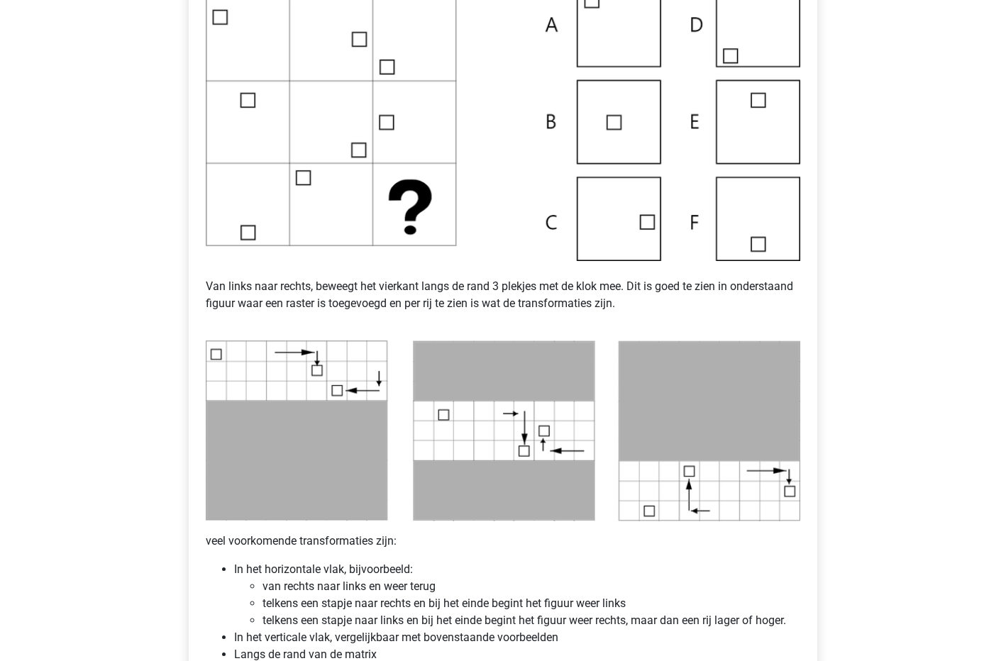
scroll to position [355, 0]
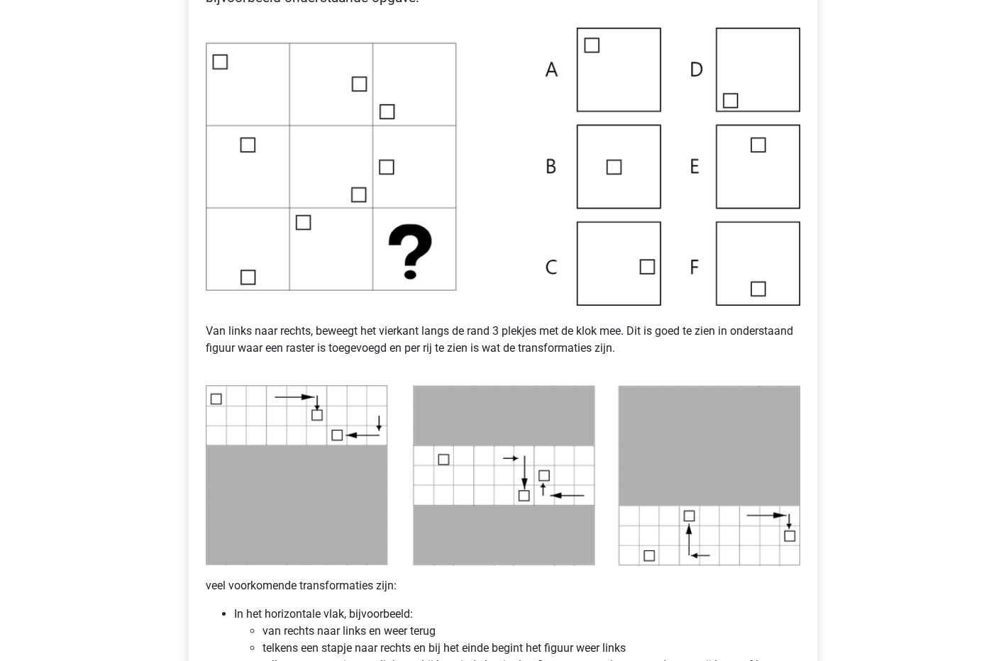
click at [618, 266] on img at bounding box center [503, 167] width 595 height 278
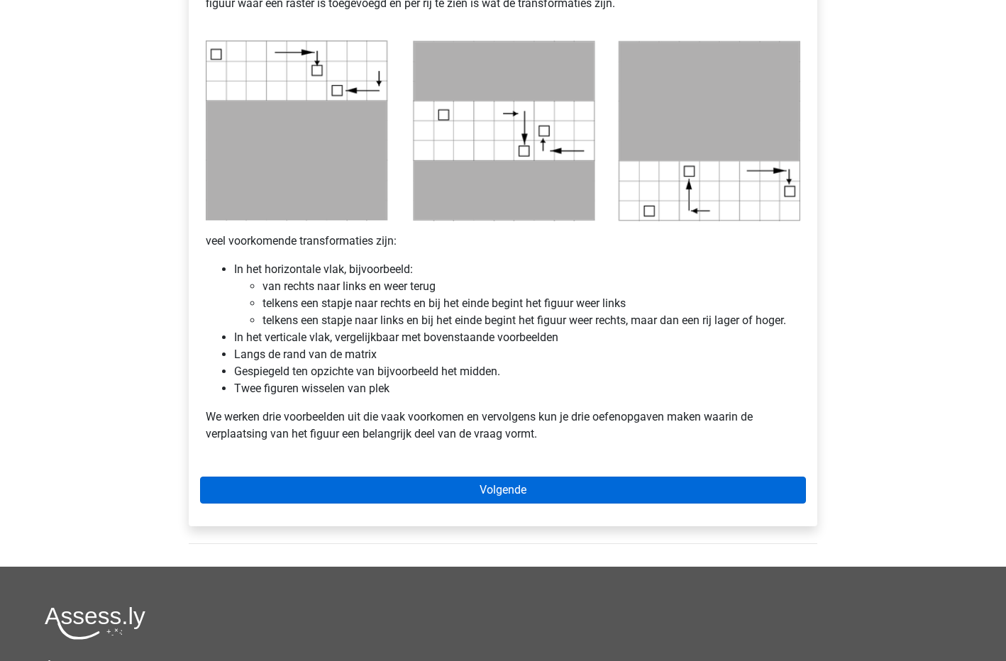
scroll to position [710, 0]
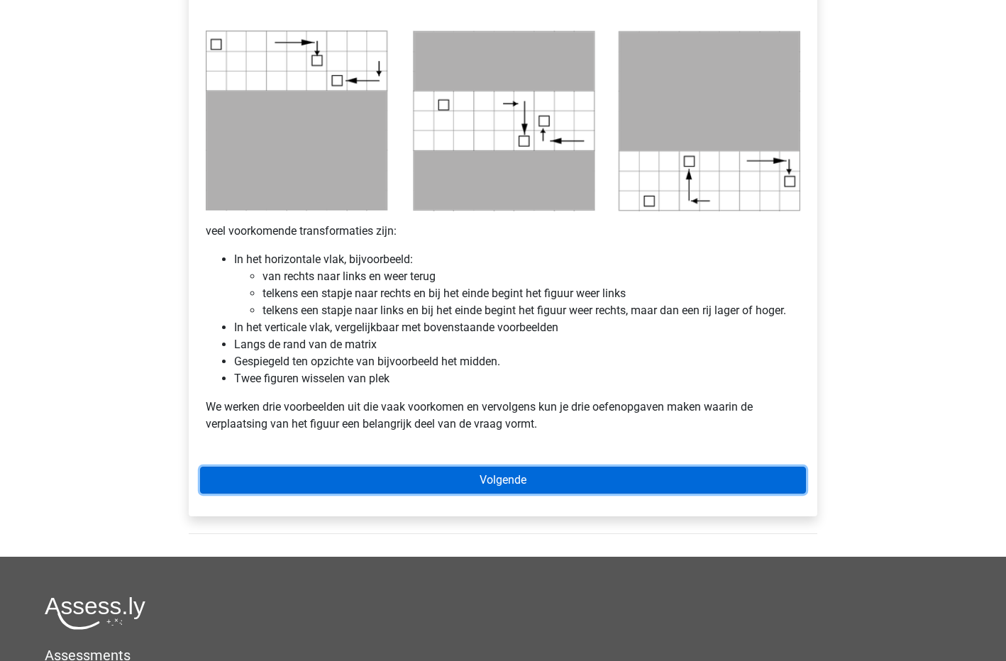
click at [496, 482] on link "Volgende" at bounding box center [503, 480] width 606 height 27
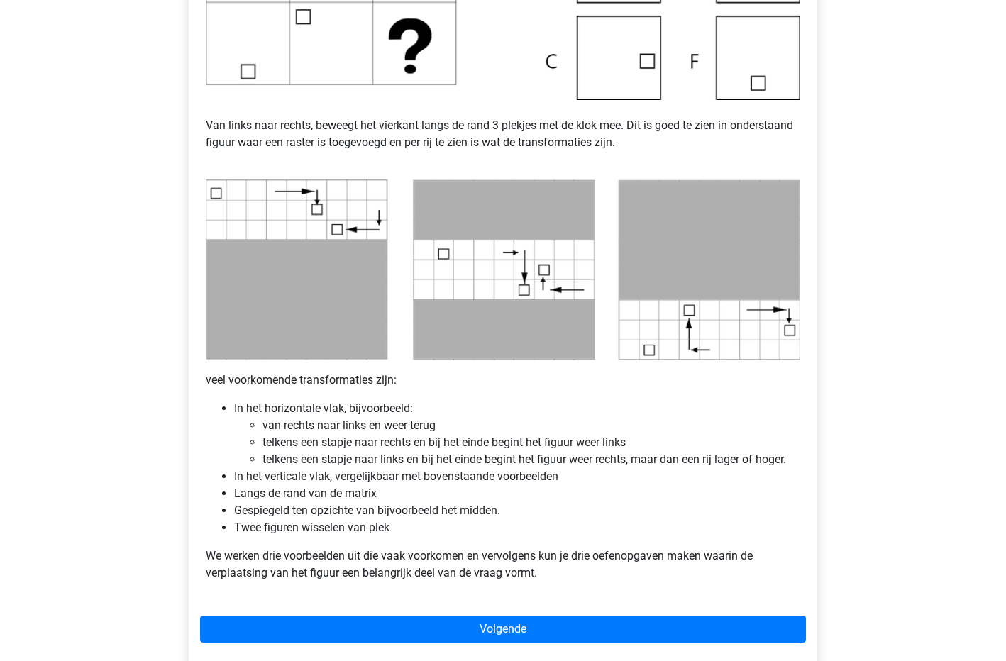
scroll to position [568, 0]
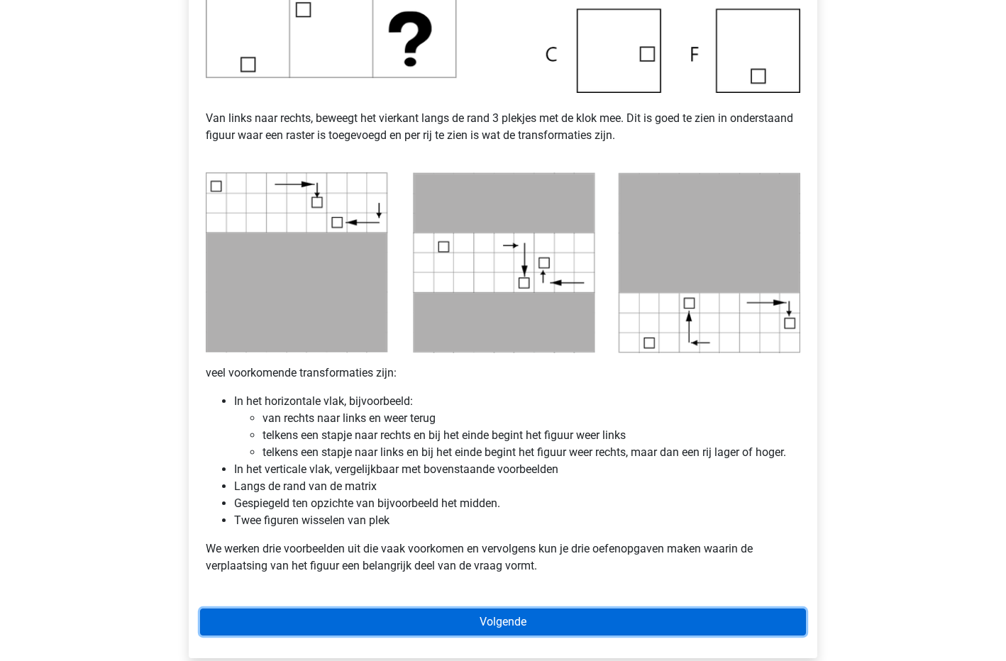
click at [536, 632] on link "Volgende" at bounding box center [503, 622] width 606 height 27
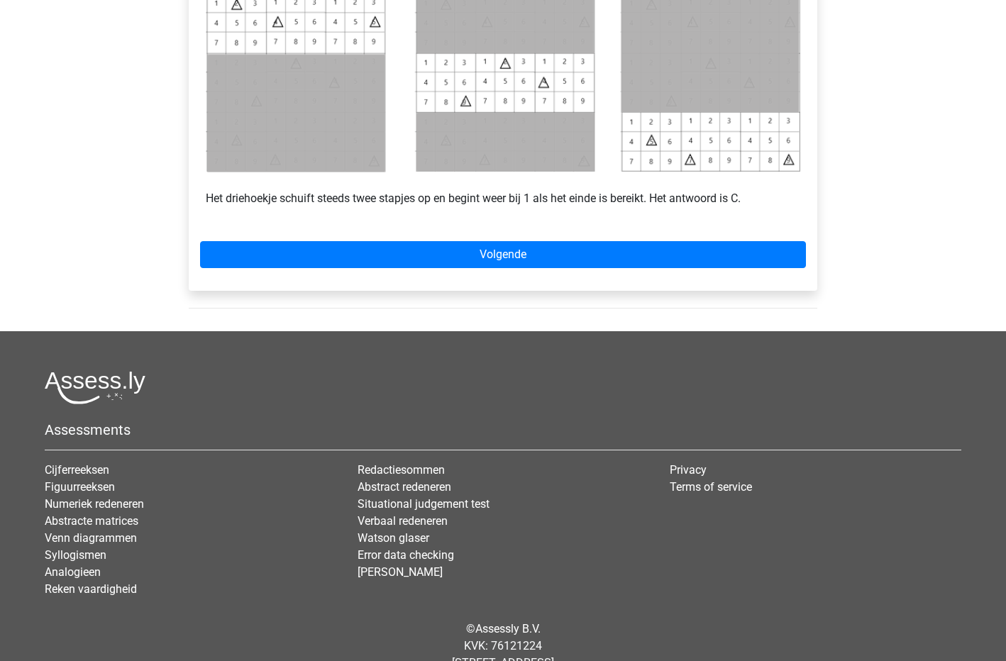
scroll to position [710, 0]
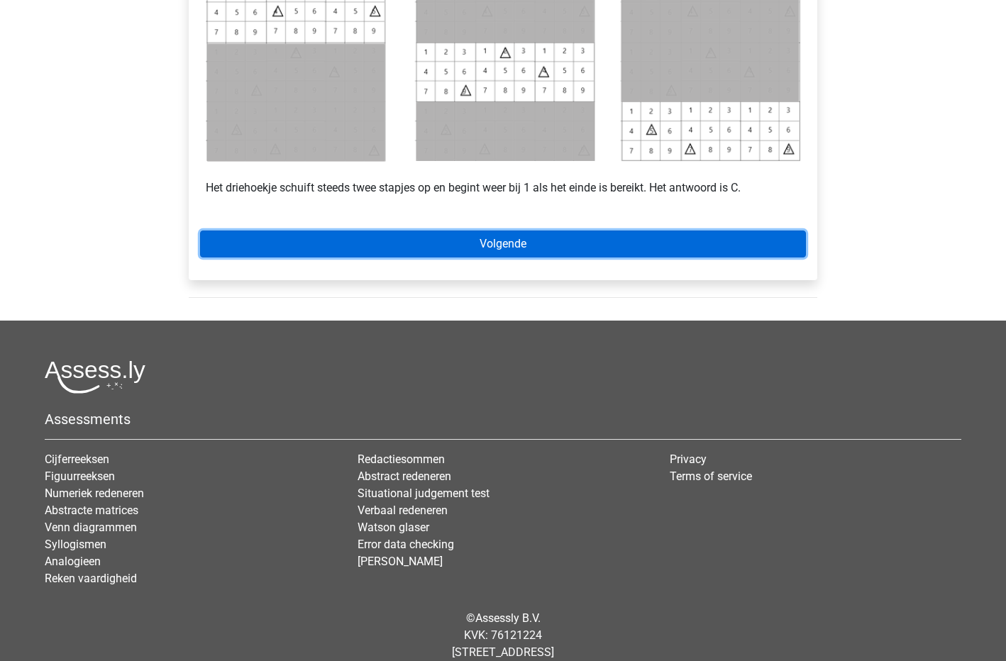
click at [490, 233] on link "Volgende" at bounding box center [503, 244] width 606 height 27
